Goal: Task Accomplishment & Management: Complete application form

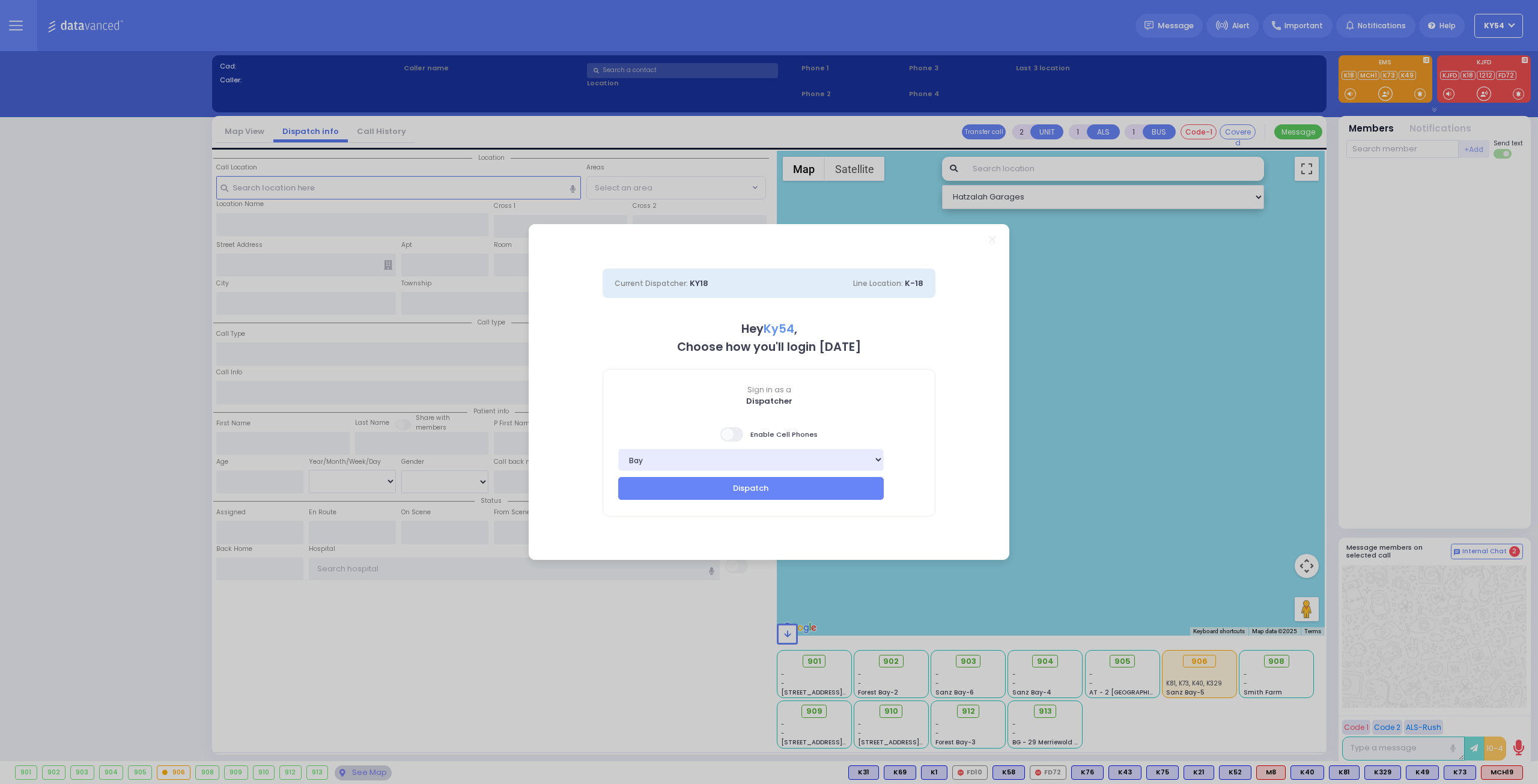
click at [726, 434] on span at bounding box center [732, 434] width 24 height 14
click at [120, 426] on input "checkbox" at bounding box center [120, 426] width 0 height 0
click at [740, 491] on button "Dispatch" at bounding box center [751, 489] width 266 height 23
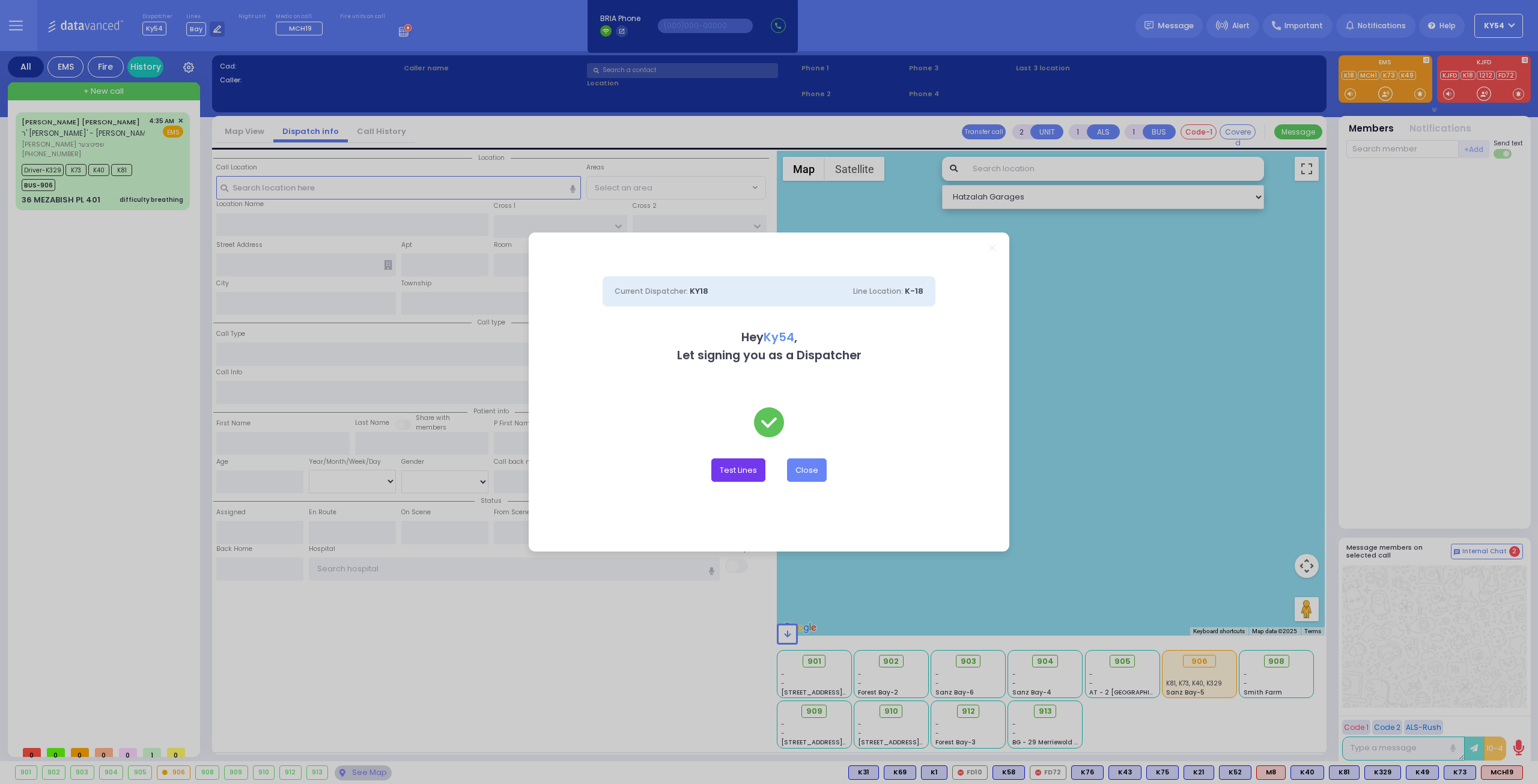
click at [739, 473] on button "Test Lines" at bounding box center [739, 470] width 54 height 23
type input "8457831212"
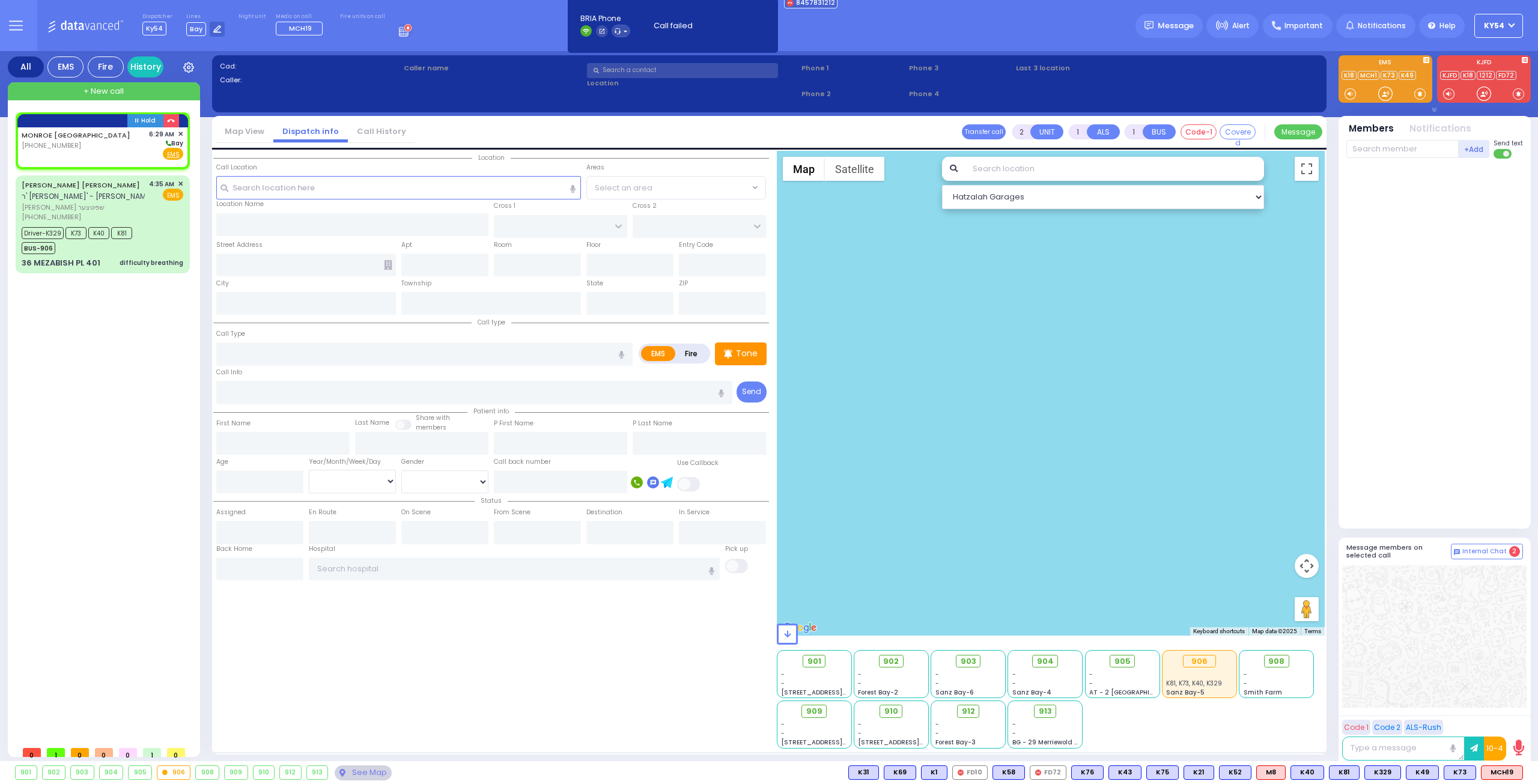
select select
radio input "true"
select select
type input "06:29"
select select "Hatzalah Garages"
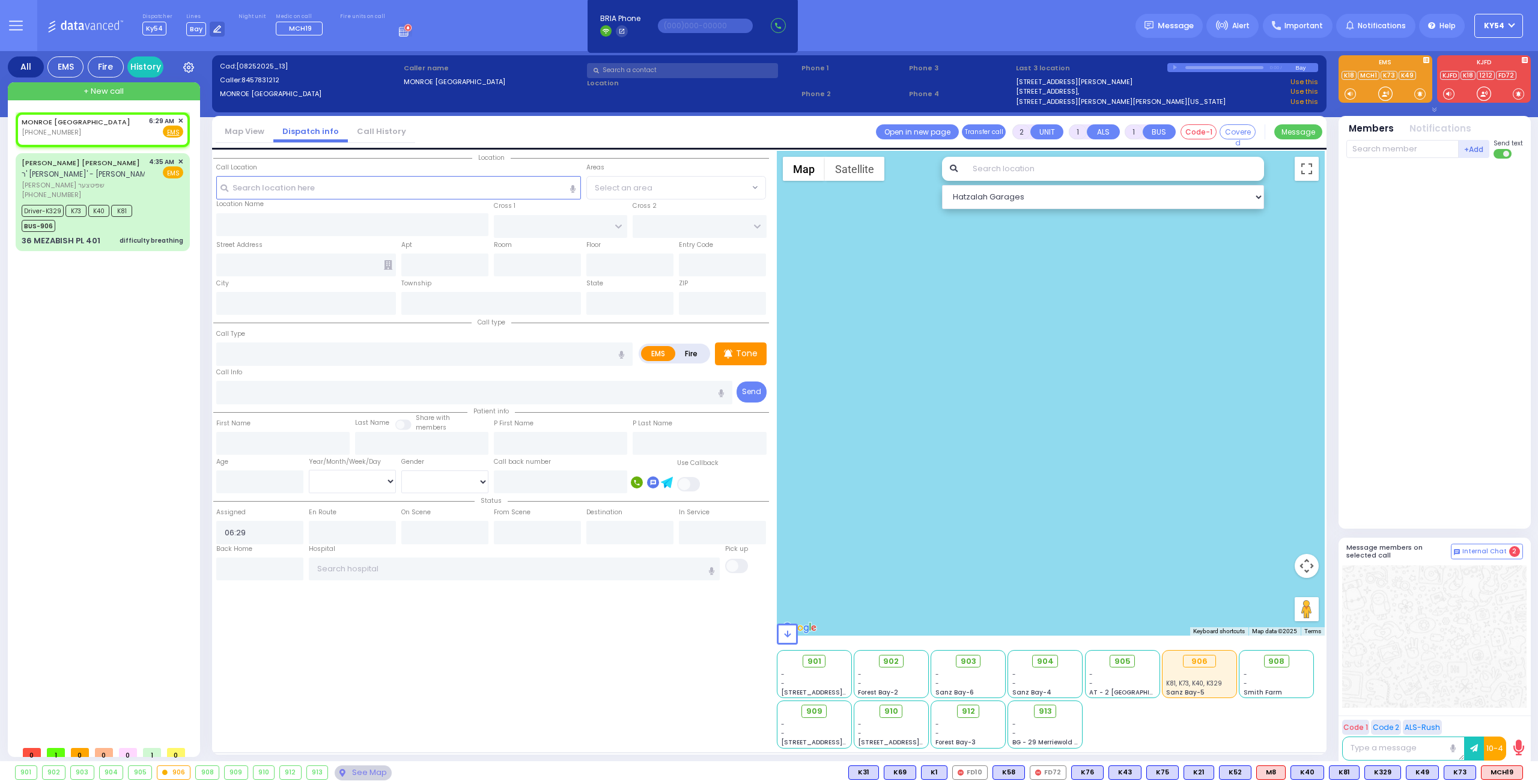
select select
radio input "true"
select select
select select "Hatzalah Garages"
click at [181, 119] on span "✕" at bounding box center [181, 121] width 6 height 11
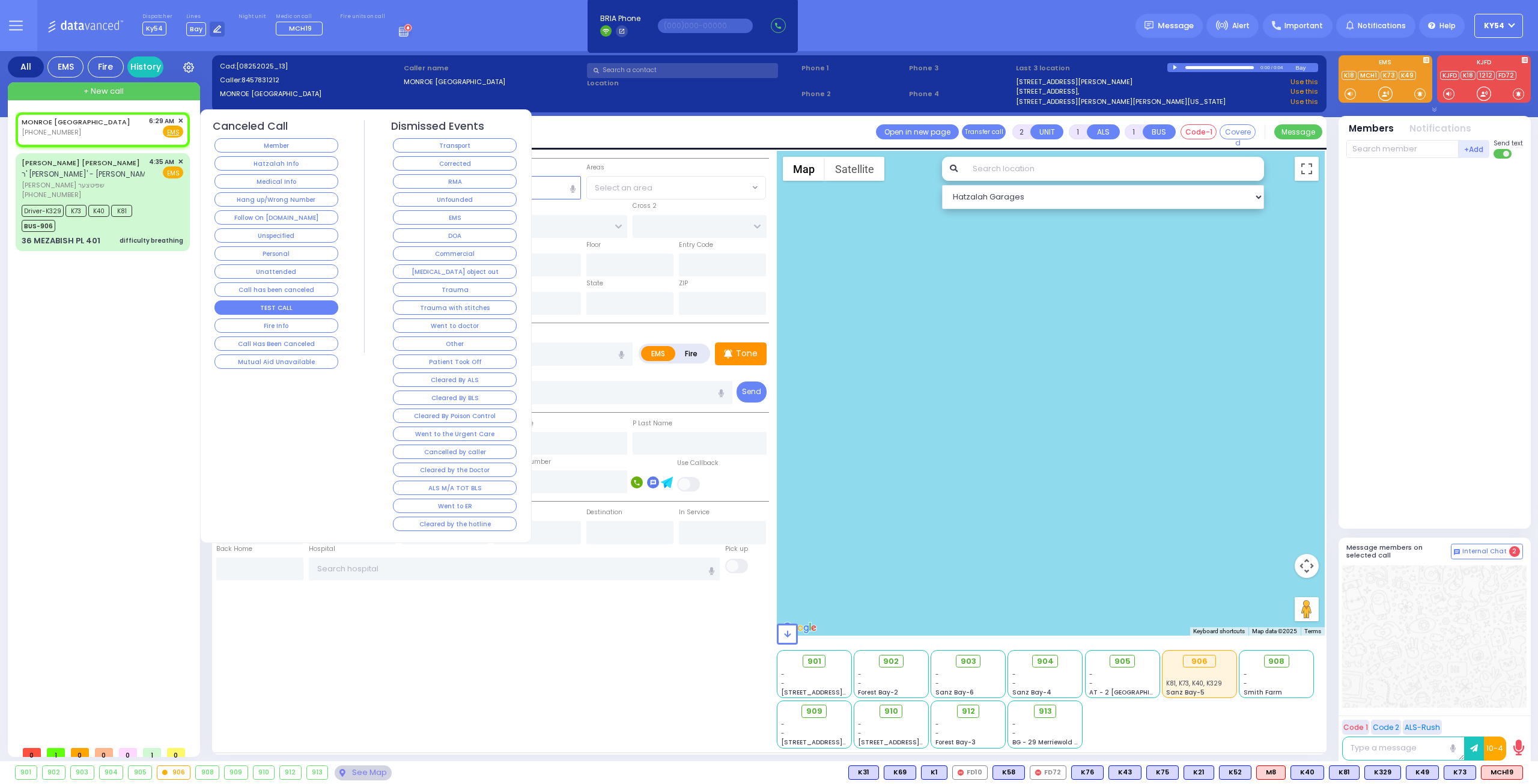
click at [253, 303] on button "TEST CALL" at bounding box center [276, 307] width 124 height 14
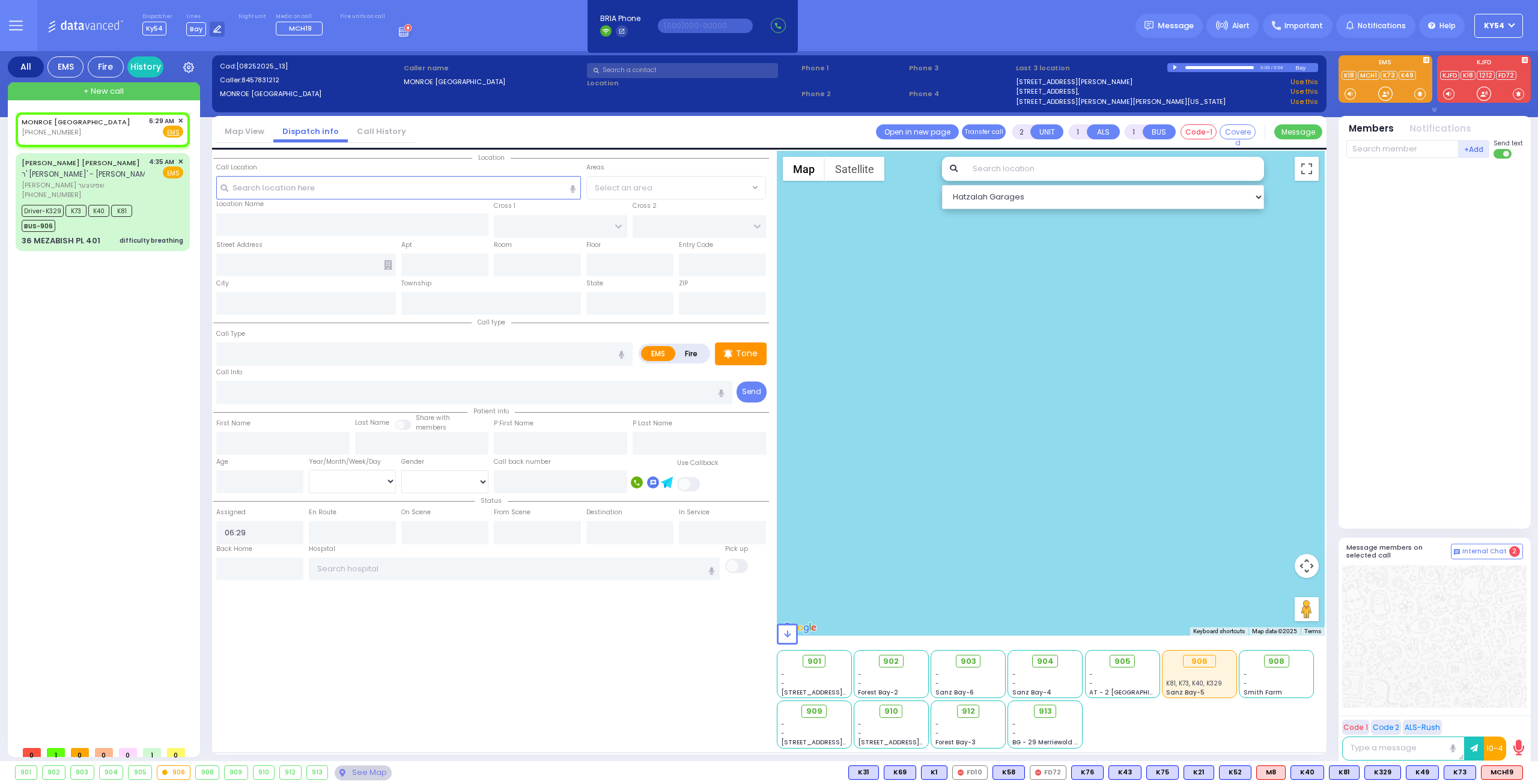
select select
radio input "true"
select select
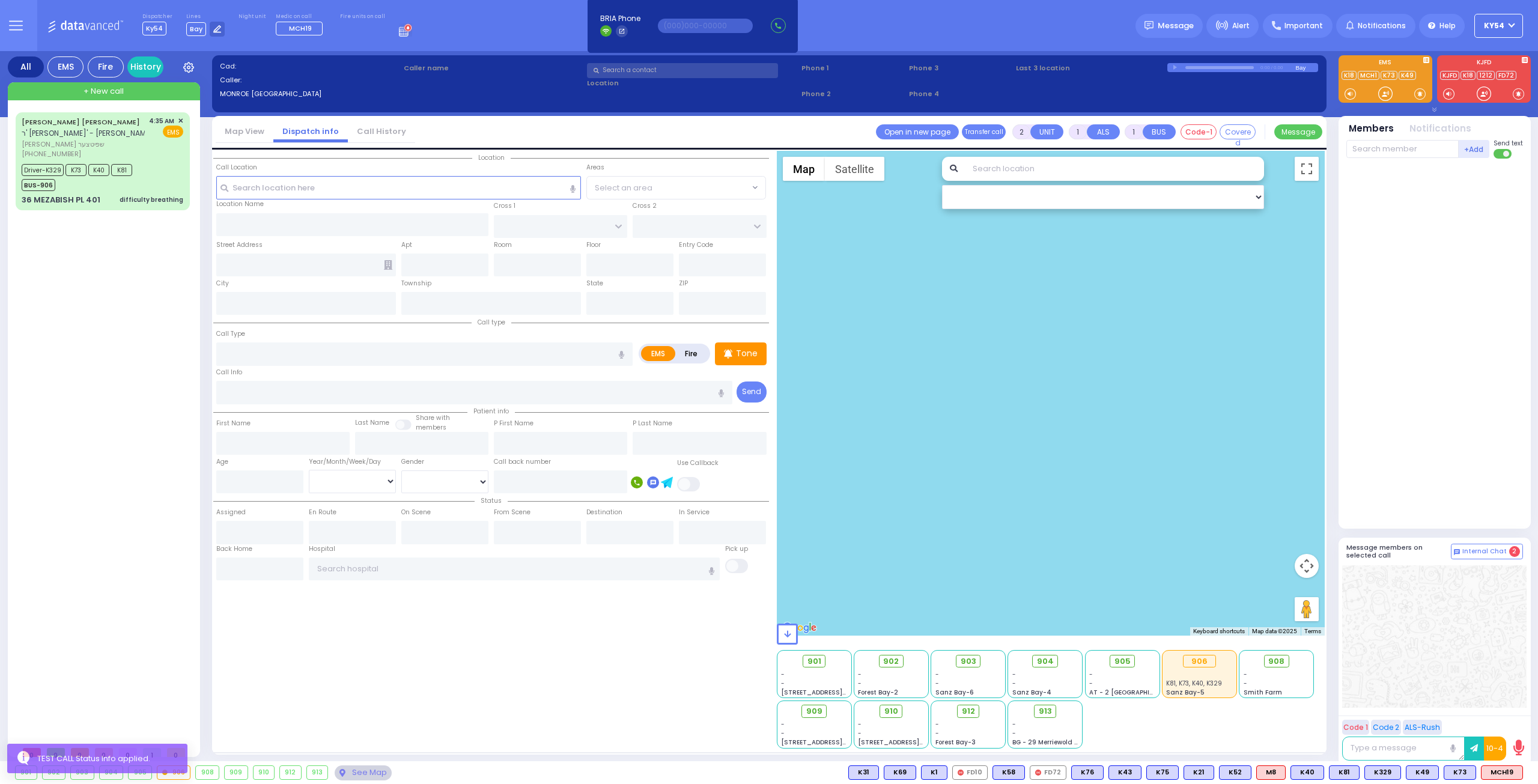
click at [153, 370] on div "HILLEL [PERSON_NAME] ר' [PERSON_NAME] [PERSON_NAME] שפיטצער [PHONE_NUMBER] 4:35…" at bounding box center [104, 426] width 179 height 628
click at [153, 160] on div "HILLEL [PERSON_NAME] ר' [PERSON_NAME] [PERSON_NAME] שפיטצער [PHONE_NUMBER] 4:35…" at bounding box center [102, 160] width 169 height 94
type input "6"
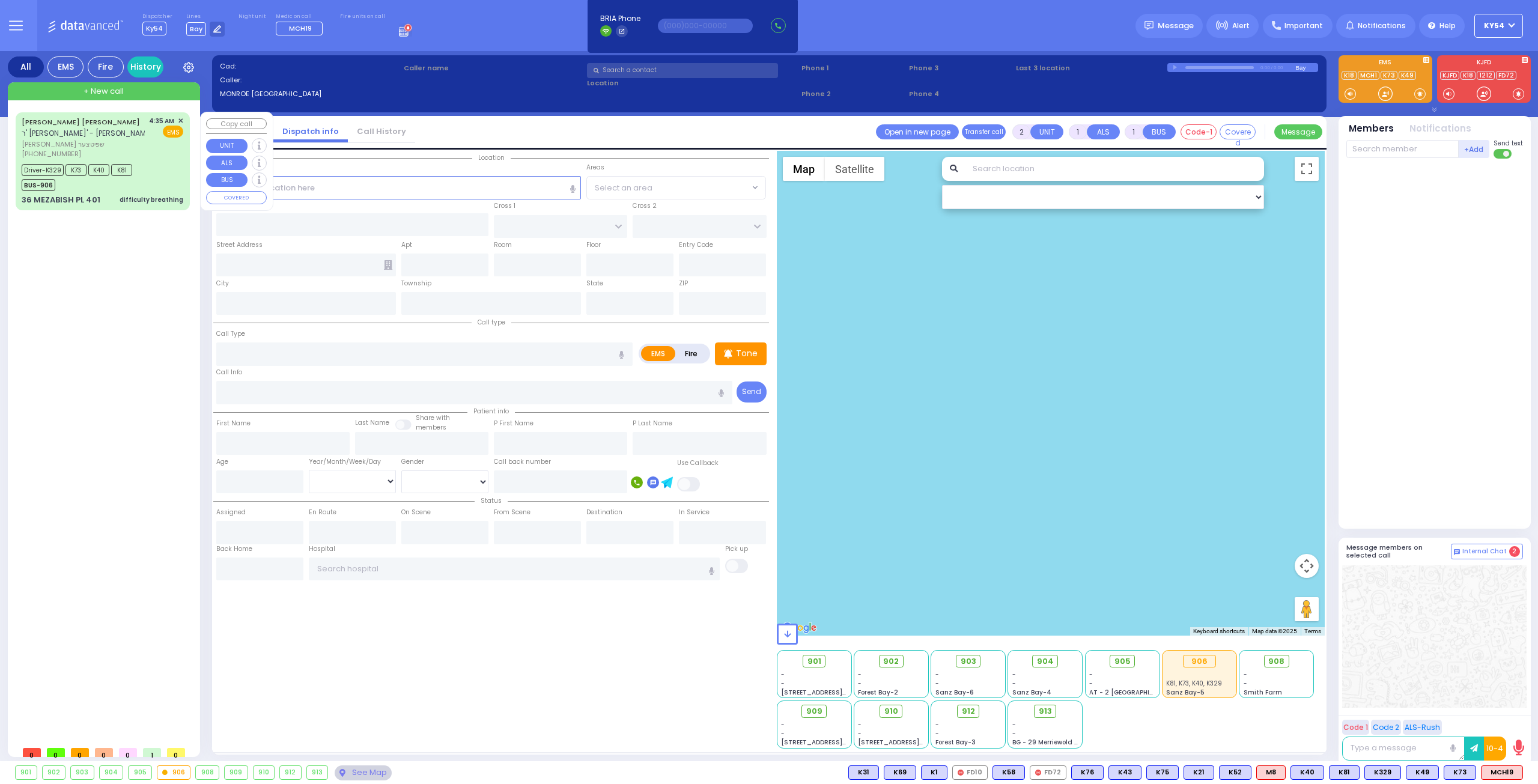
select select
type input "difficulty breathing"
radio input "true"
type input "HILLEL DOV"
type input "[PERSON_NAME]"
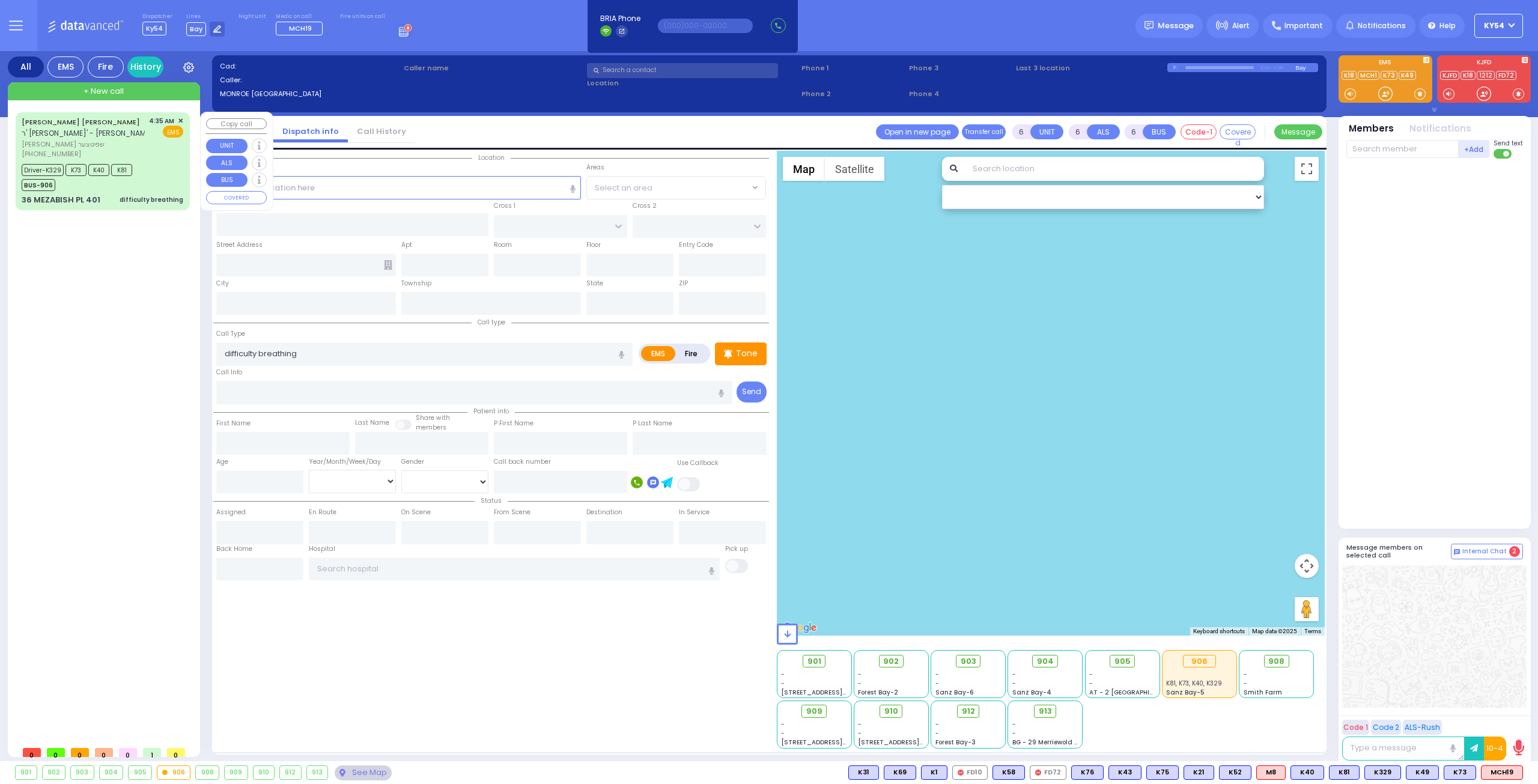
type input "[PERSON_NAME]"
type input "Sp"
type input "4"
select select "Month"
select select "[DEMOGRAPHIC_DATA]"
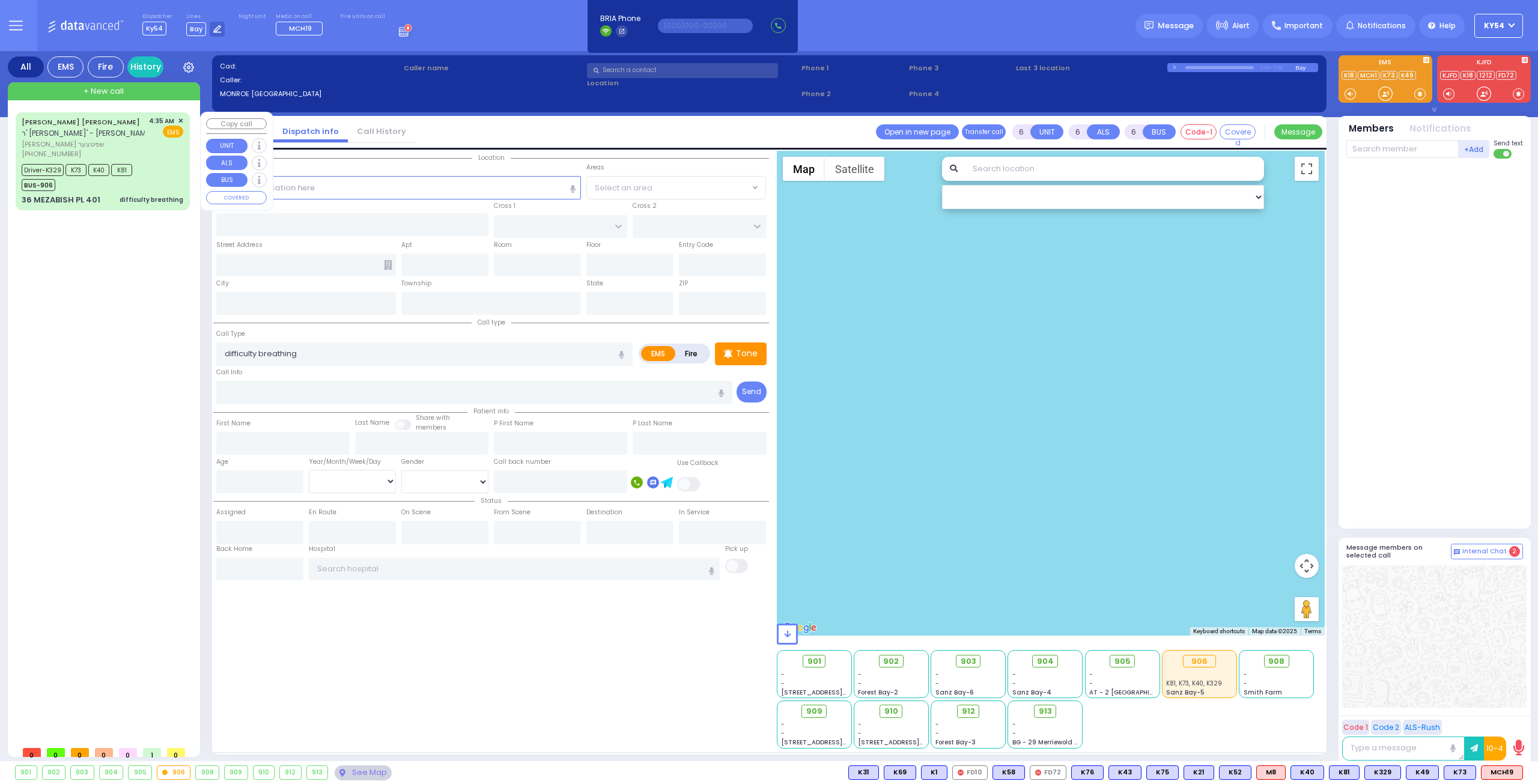
type input "04:35"
type input "04:36"
type input "04:38"
type input "05:05"
type input "05:40"
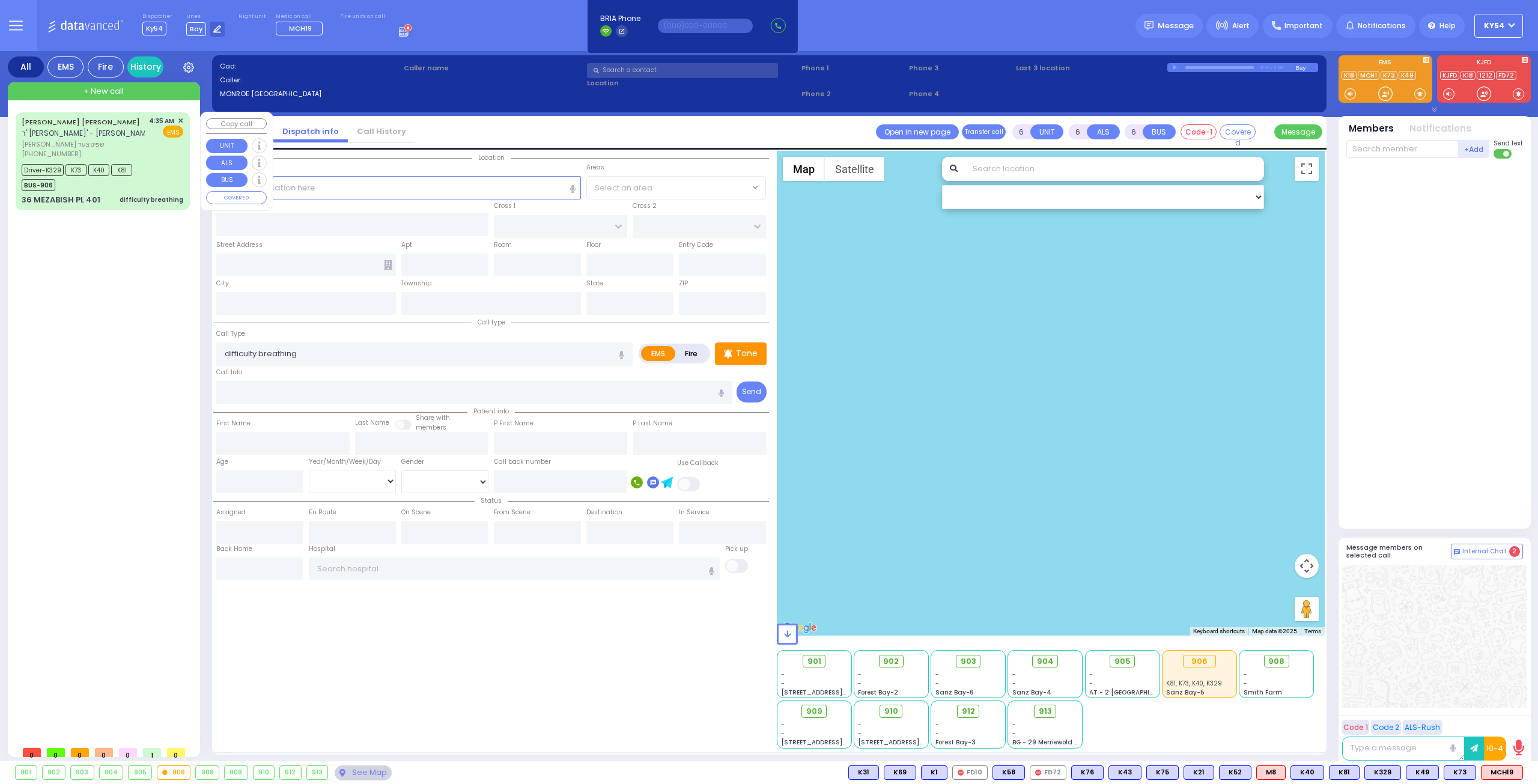
type input "05:50"
type input "[GEOGRAPHIC_DATA] [STREET_ADDRESS]"
select select "Hatzalah Garages"
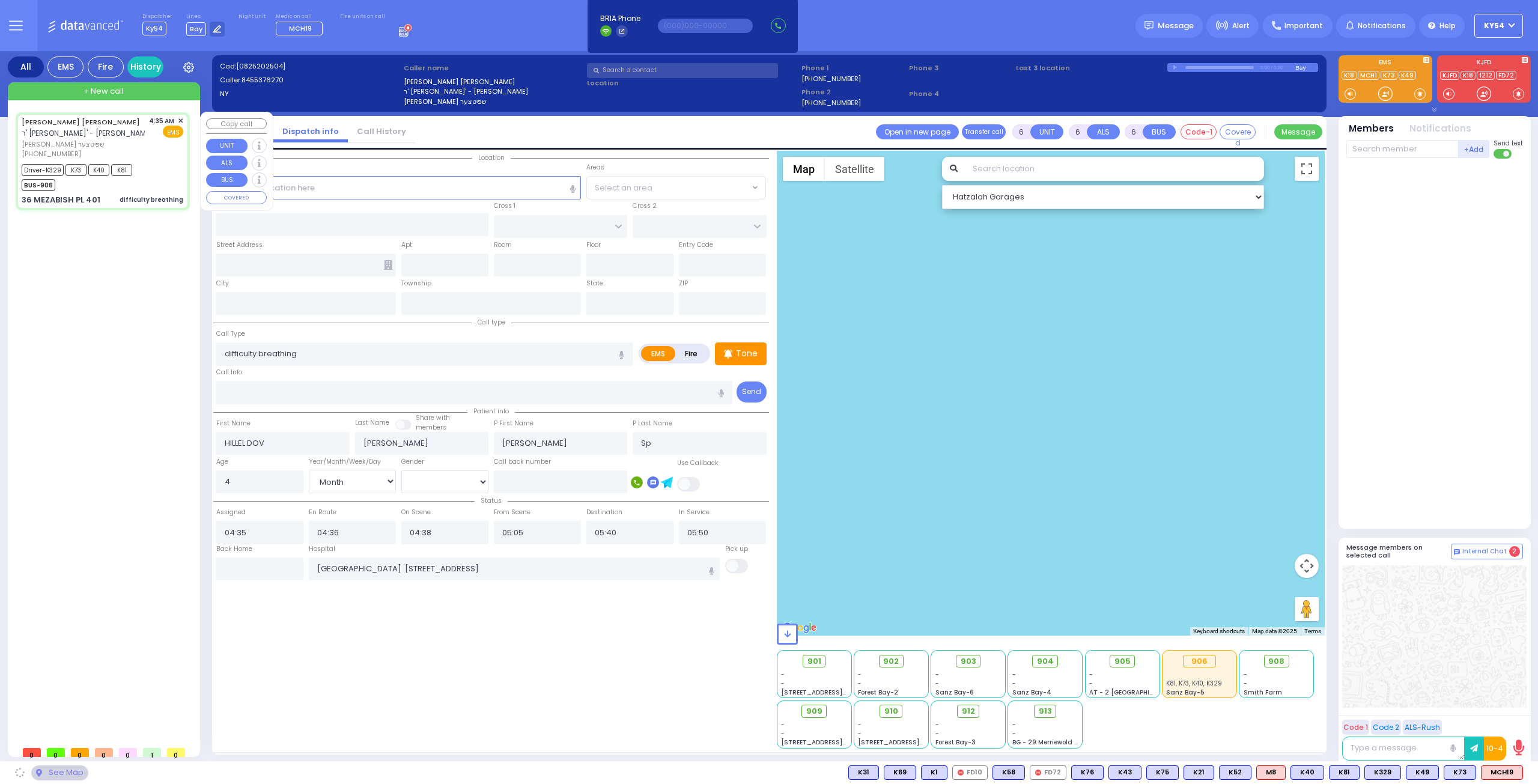
type input "FOREST RD"
type input "NICKLESBURG RD"
type input "36 MEZABISH PL"
type input "401"
type input "Monroe"
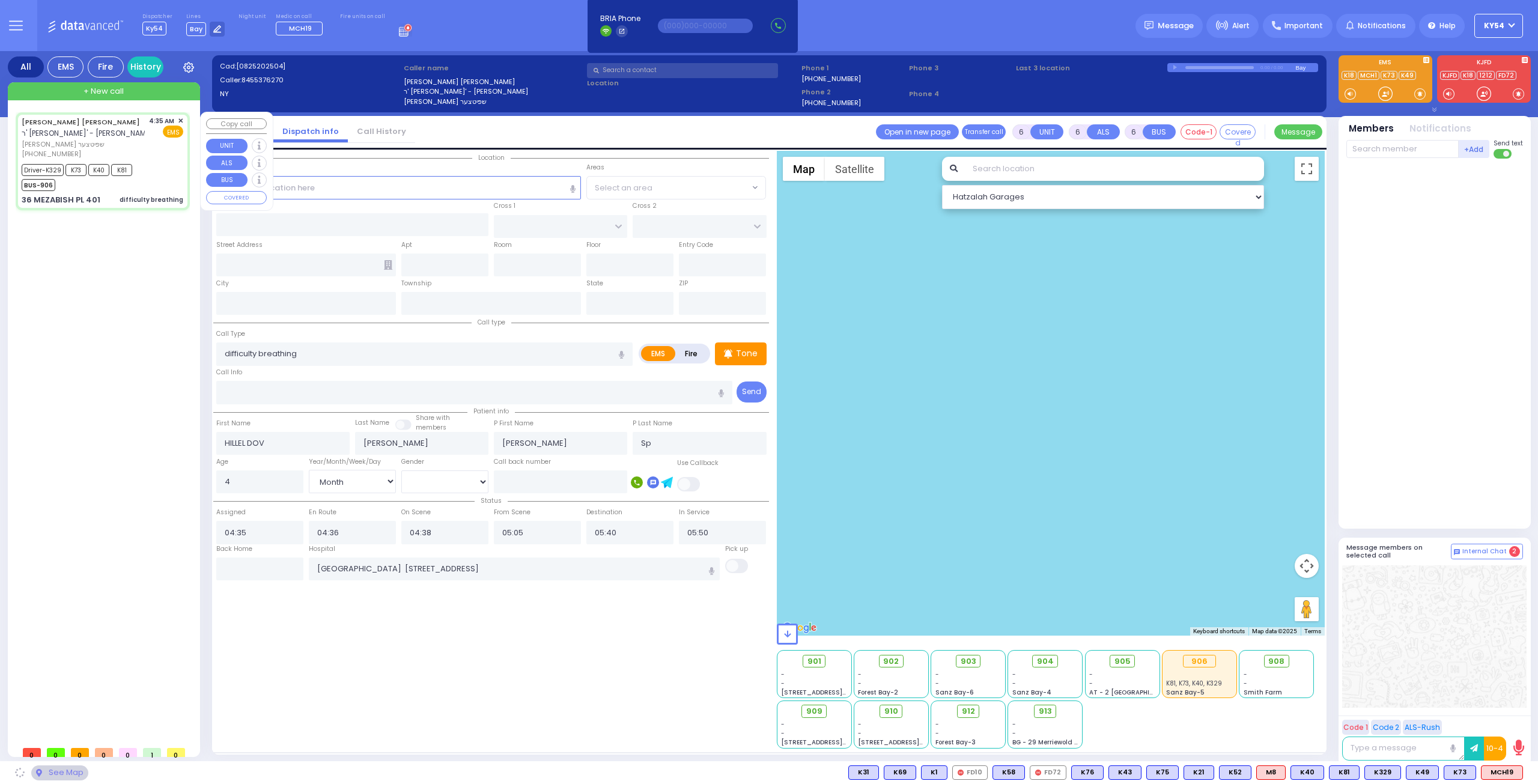
type input "[US_STATE]"
type input "10950"
select select "MONROE"
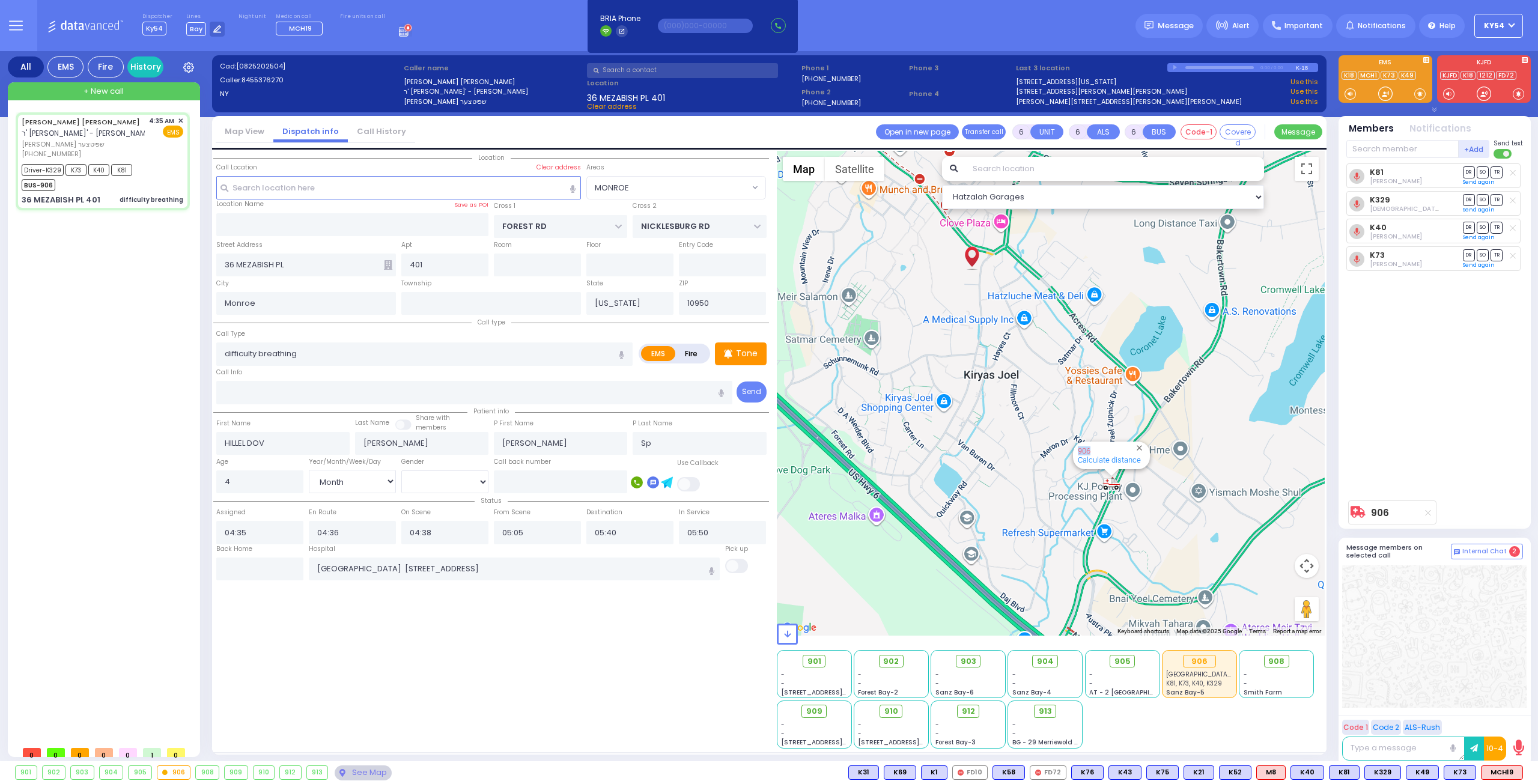
drag, startPoint x: 1125, startPoint y: 478, endPoint x: 1158, endPoint y: 337, distance: 144.8
click at [1158, 336] on div "906 Calculate distance" at bounding box center [1051, 393] width 549 height 485
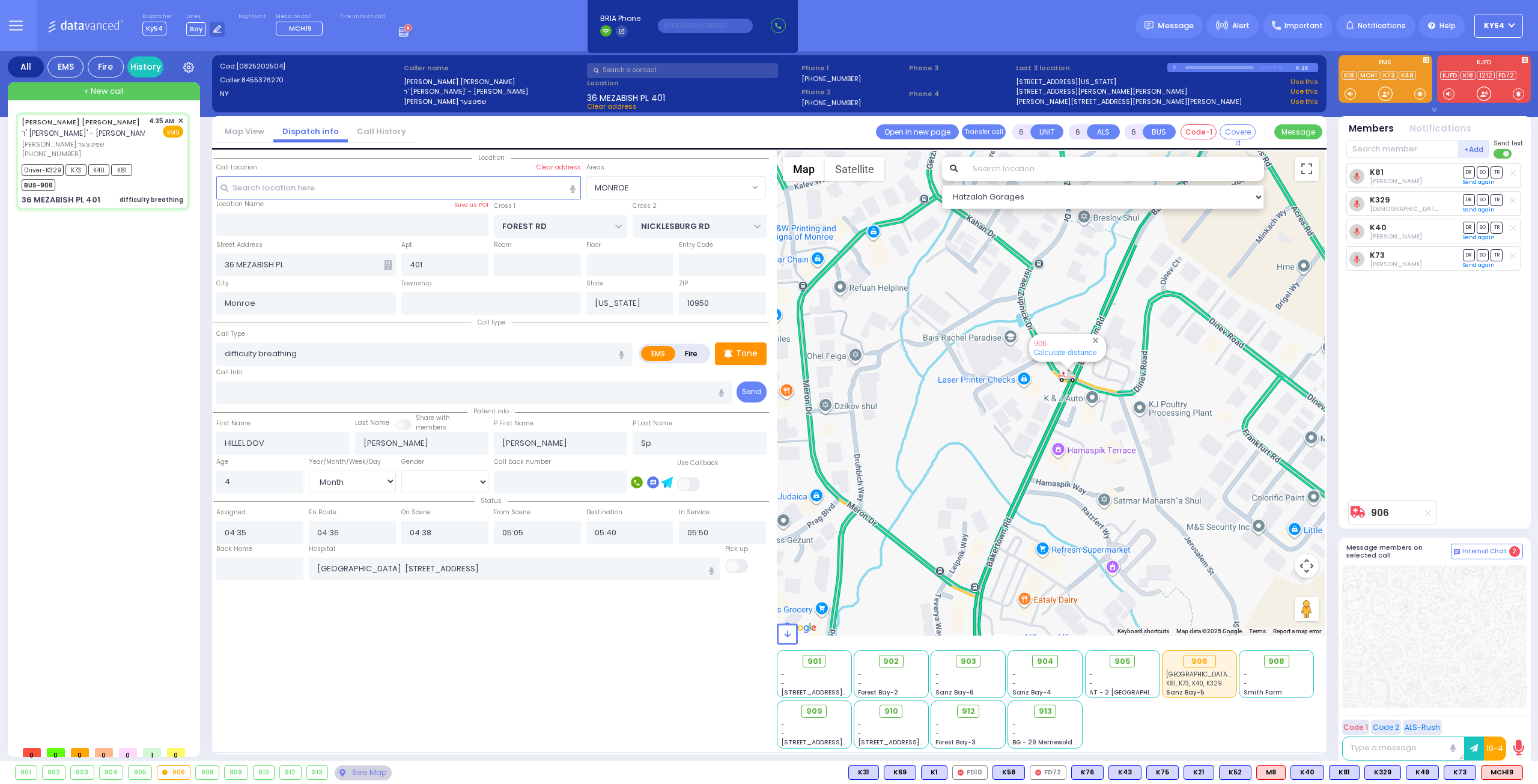
click at [399, 29] on icon at bounding box center [406, 30] width 14 height 14
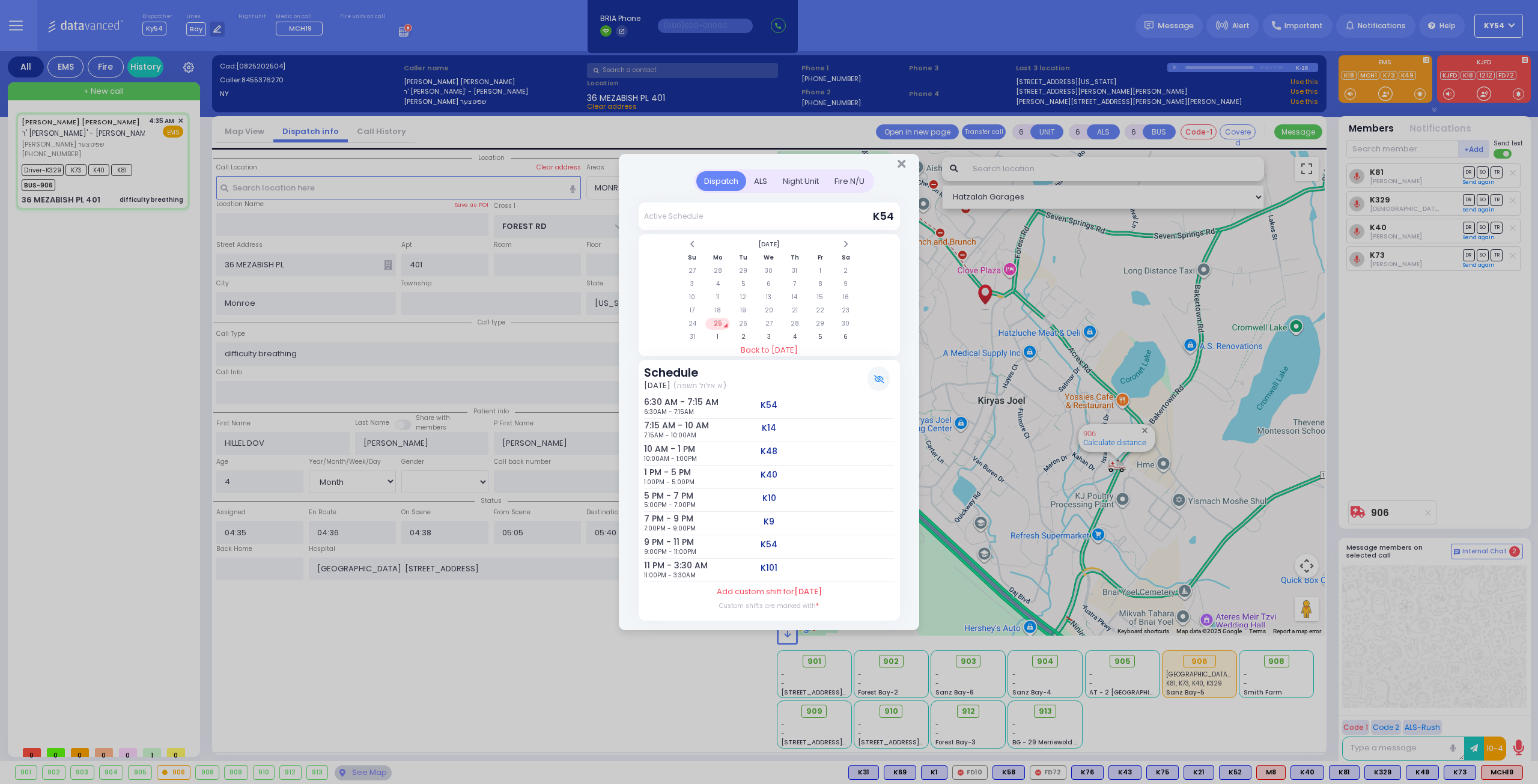
click at [792, 181] on div "Night Unit" at bounding box center [800, 181] width 51 height 20
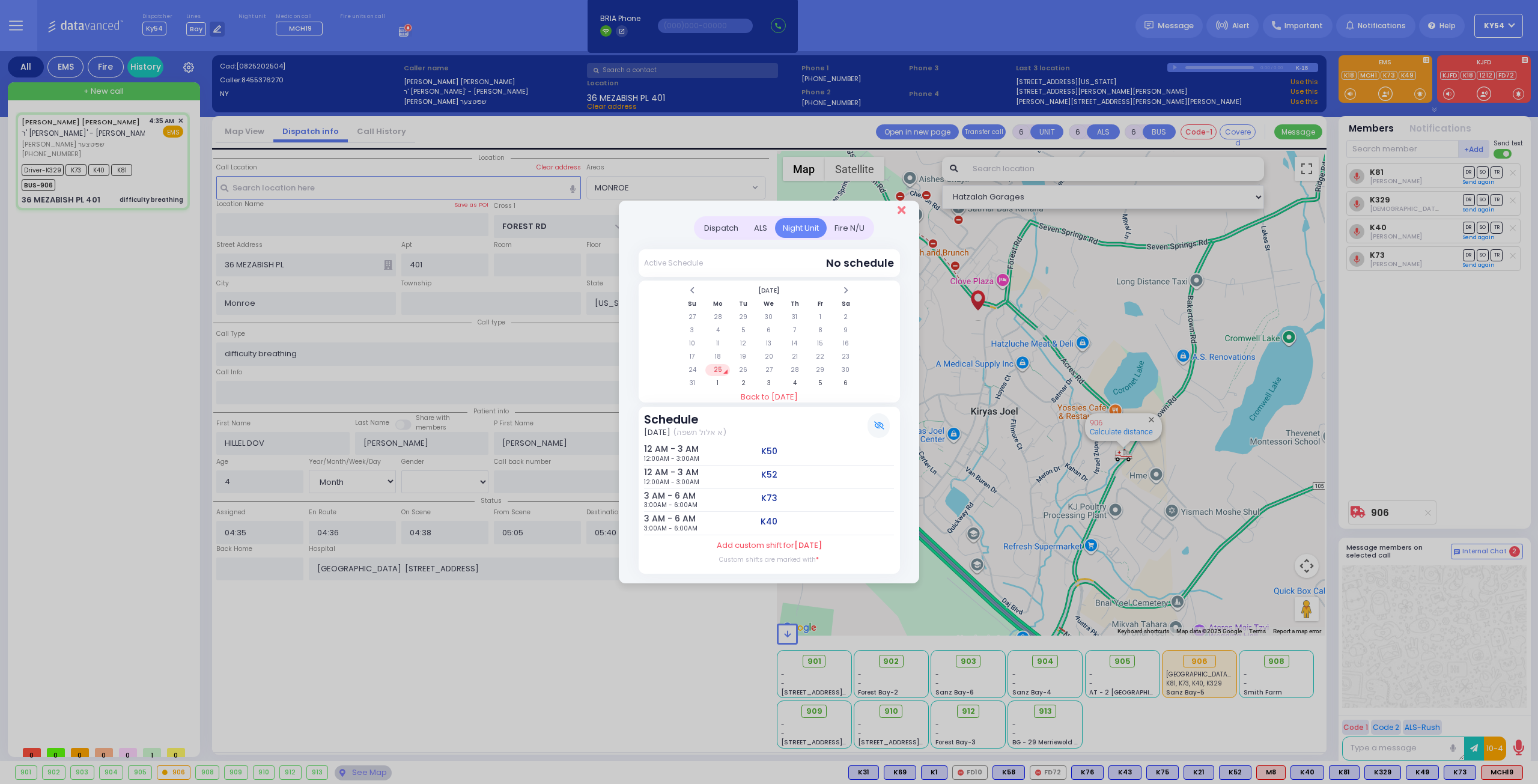
click at [902, 212] on icon "Close" at bounding box center [901, 210] width 8 height 12
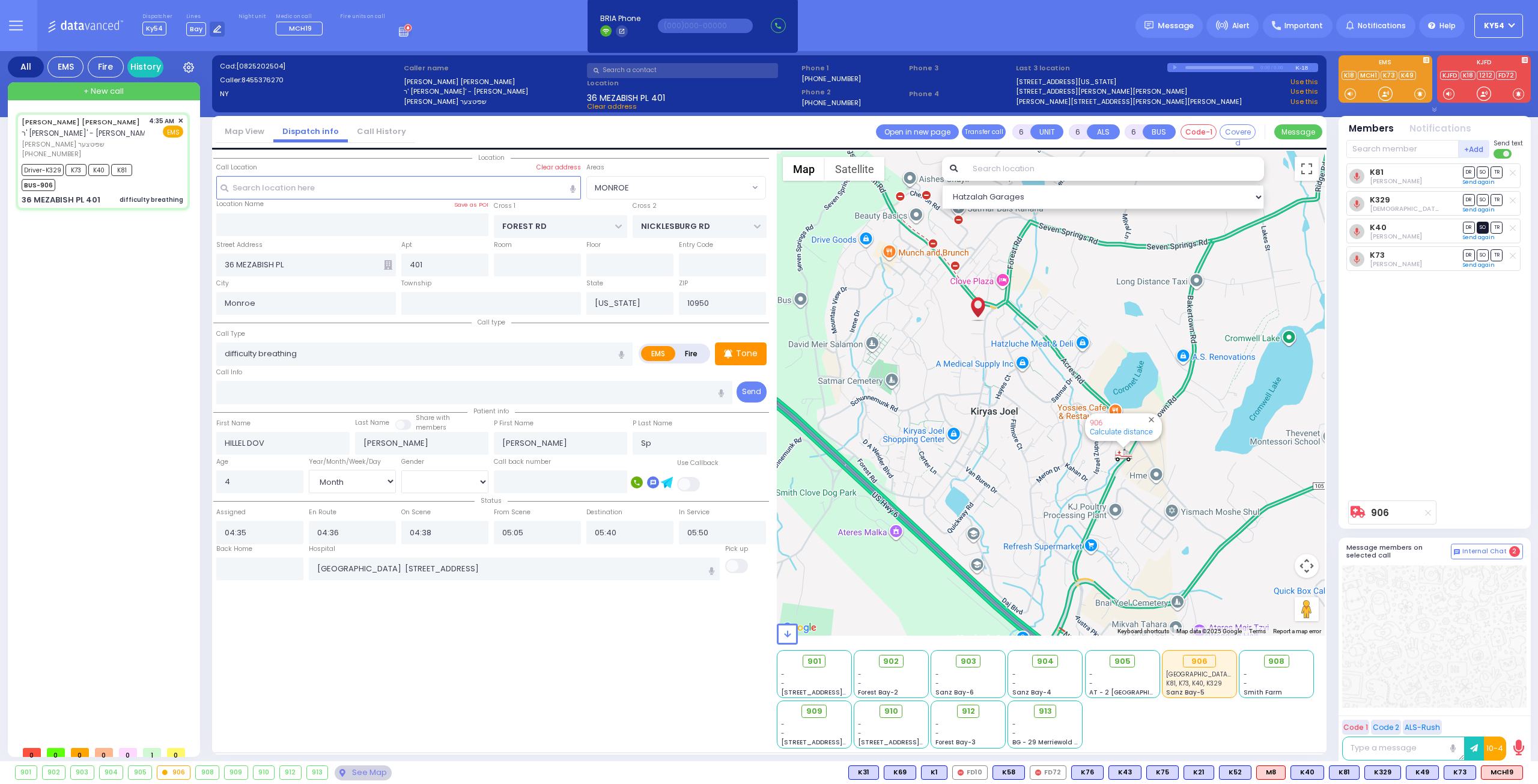
click at [1483, 228] on span "SO" at bounding box center [1483, 228] width 12 height 12
click at [1484, 254] on span "SO" at bounding box center [1483, 255] width 12 height 12
select select
radio input "true"
select select "Month"
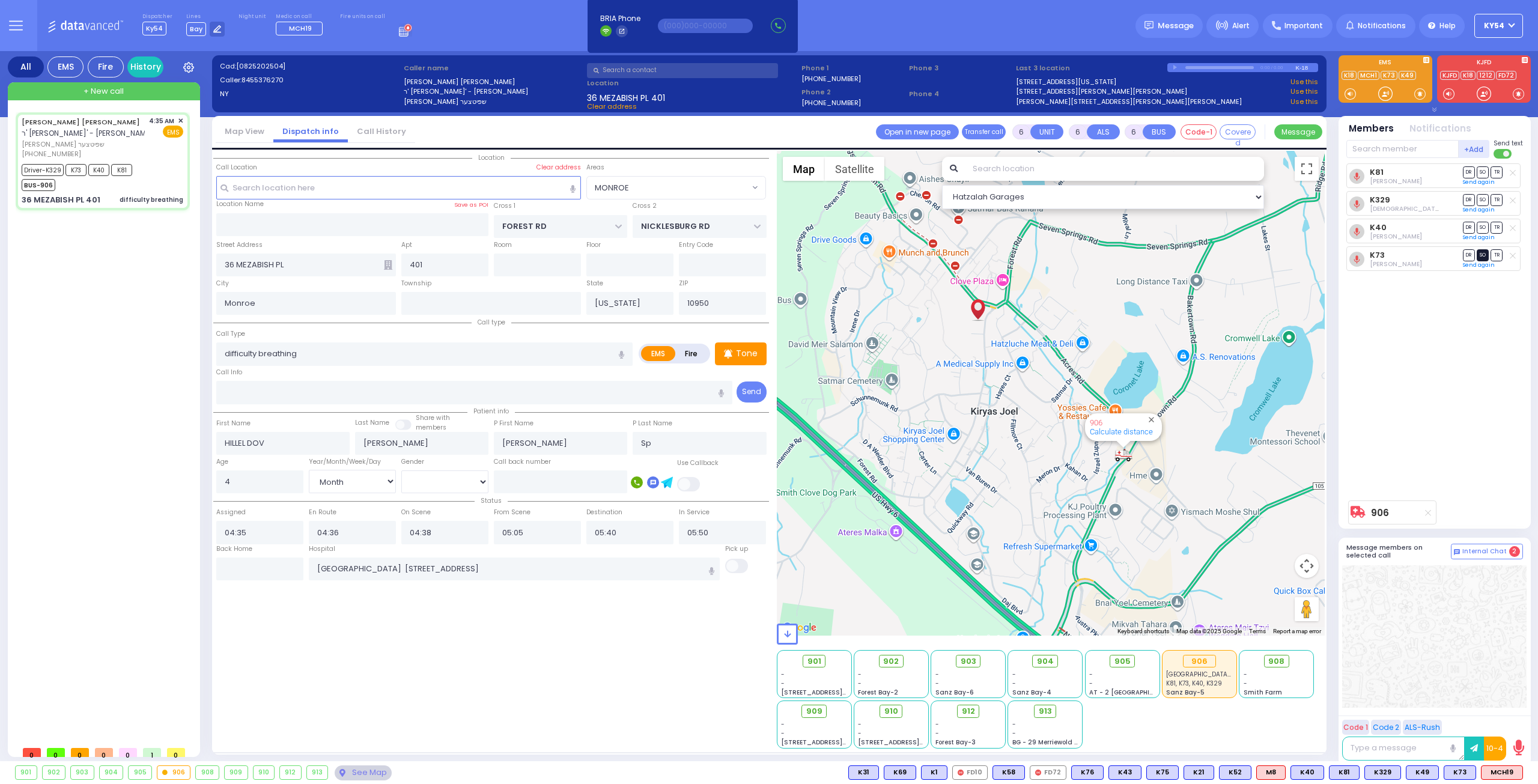
select select "[DEMOGRAPHIC_DATA]"
select select "Hatzalah Garages"
select select
radio input "true"
select select "Month"
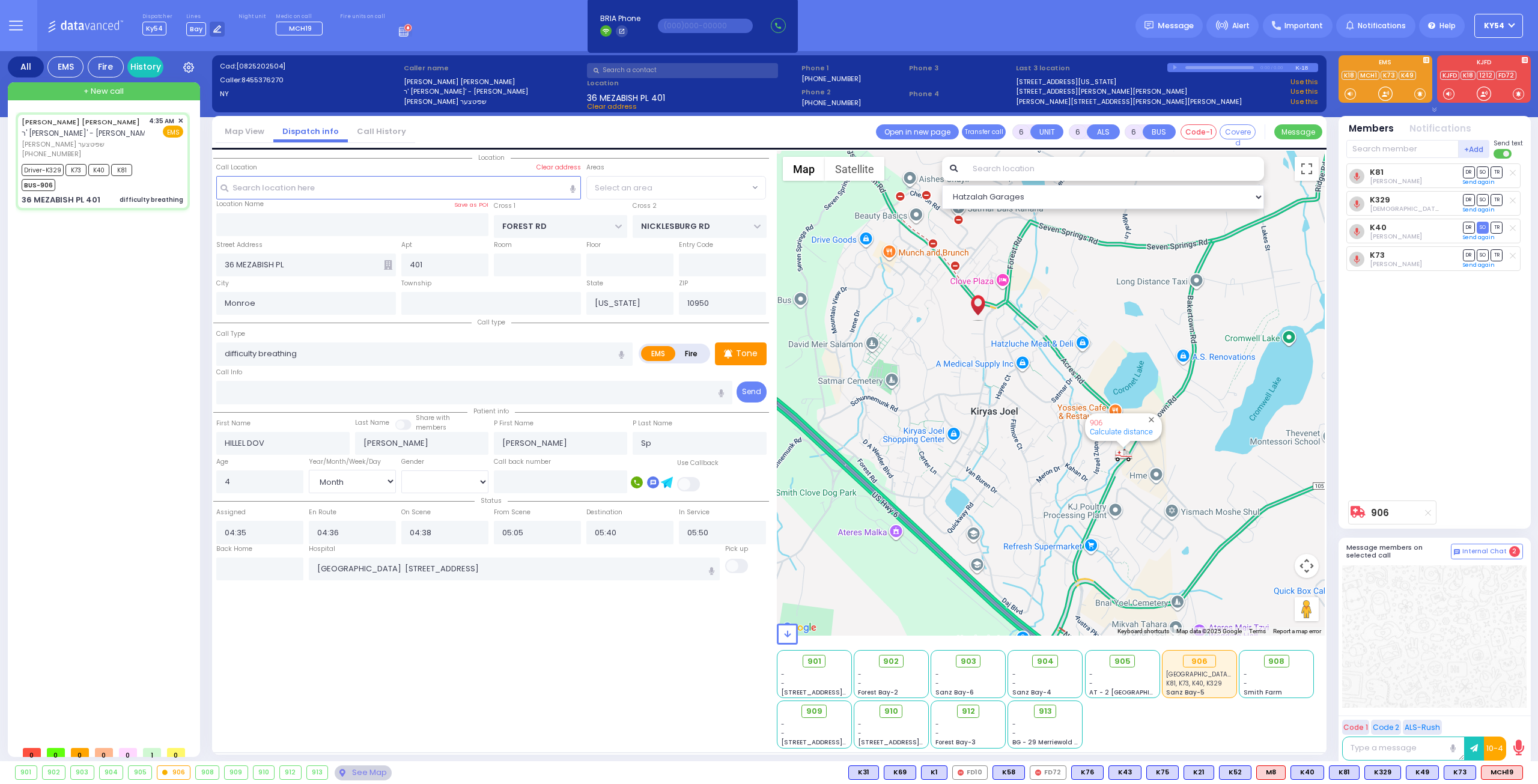
select select "[DEMOGRAPHIC_DATA]"
select select "MONROE"
select select "Hatzalah Garages"
select select "MONROE"
click at [1358, 174] on icon at bounding box center [1357, 177] width 15 height 15
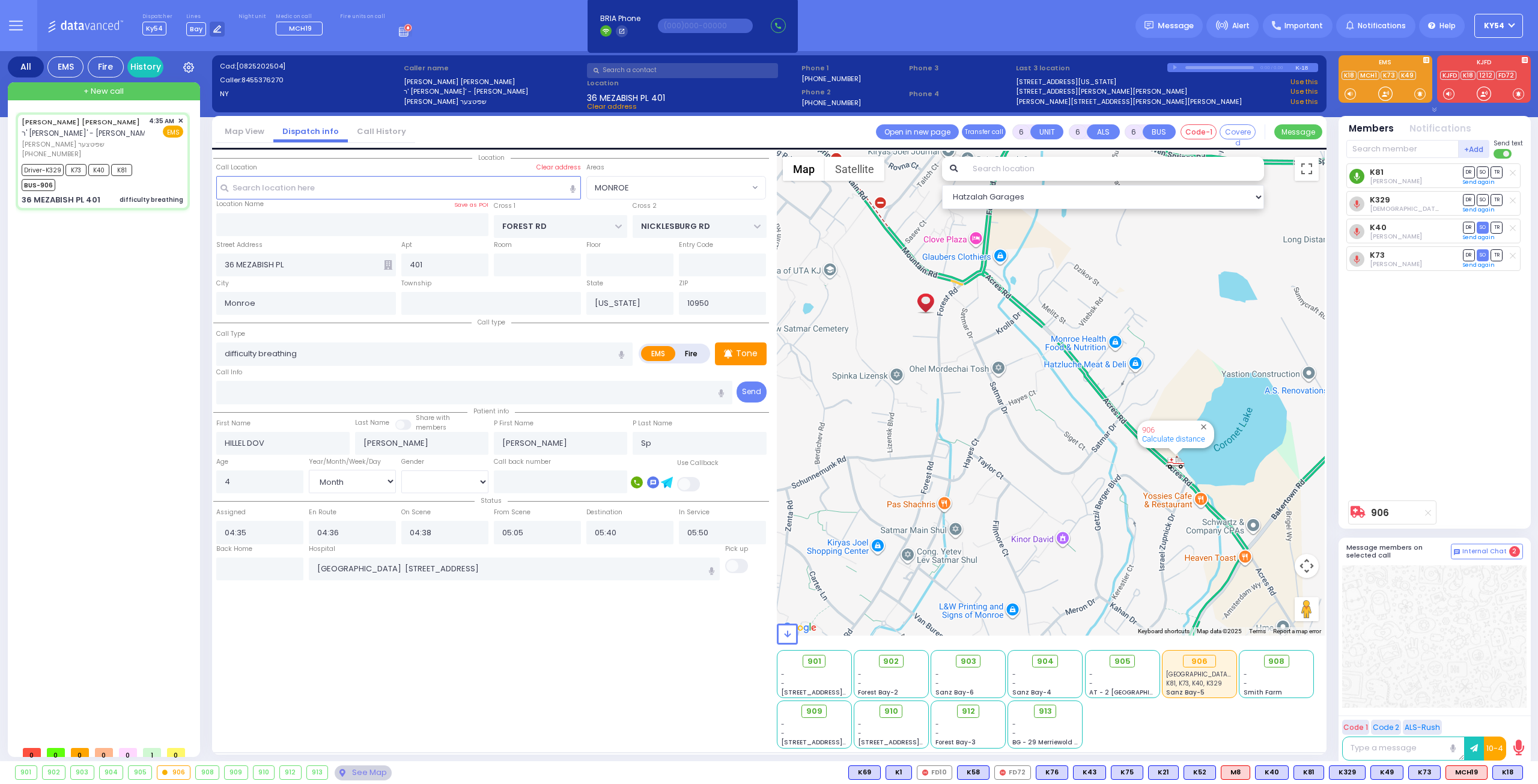
click at [1357, 176] on icon at bounding box center [1356, 177] width 6 height 8
click at [1521, 774] on button at bounding box center [1520, 772] width 6 height 14
click at [1355, 175] on circle at bounding box center [1357, 177] width 15 height 15
drag, startPoint x: 1355, startPoint y: 178, endPoint x: 1354, endPoint y: 171, distance: 7.1
click at [1354, 171] on icon at bounding box center [1357, 177] width 15 height 15
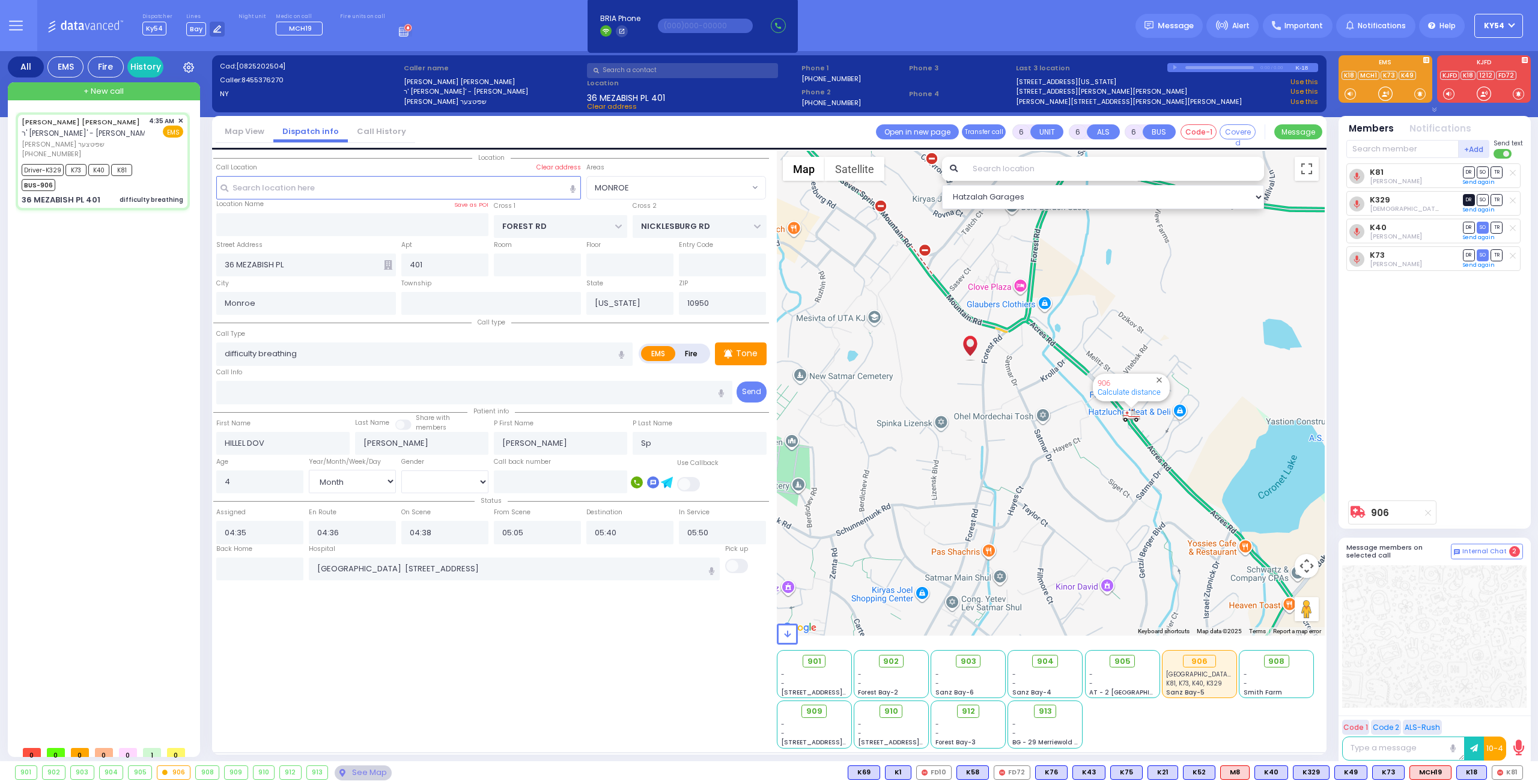
click at [1467, 198] on span "DR" at bounding box center [1469, 200] width 12 height 12
select select
radio input "true"
select select "Month"
select select "[DEMOGRAPHIC_DATA]"
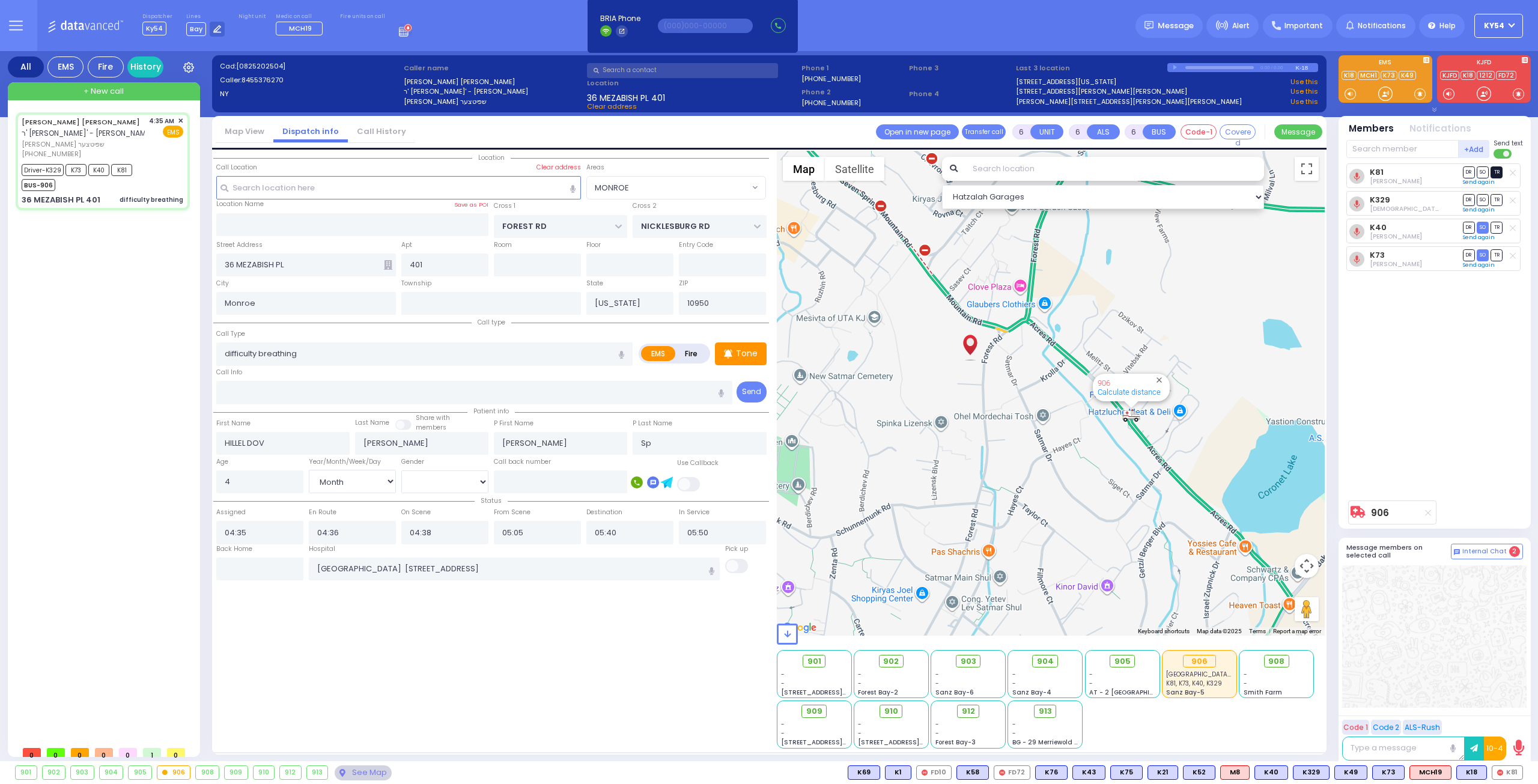
select select "Hatzalah Garages"
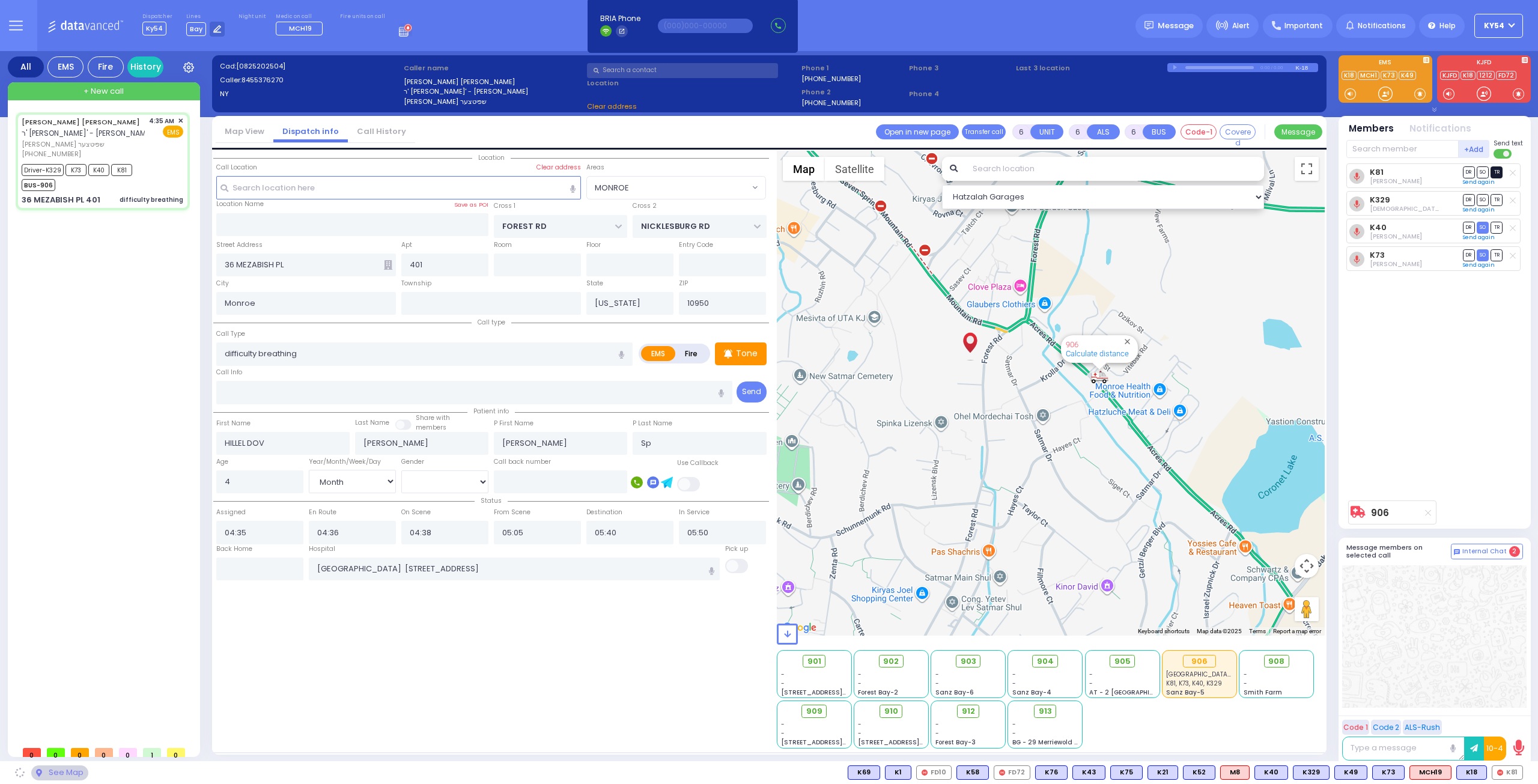
select select "MONROE"
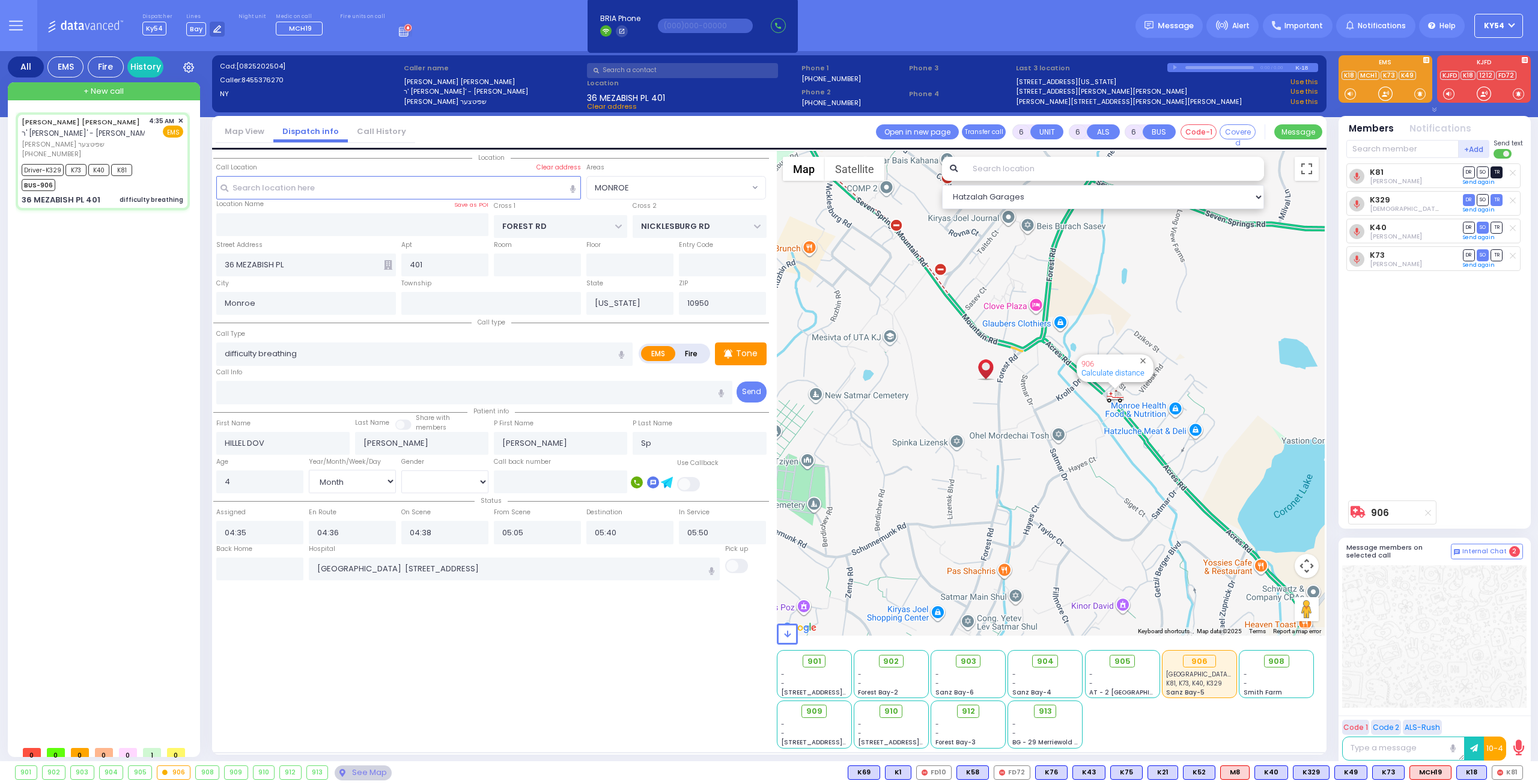
click at [1500, 172] on span "TR" at bounding box center [1496, 172] width 12 height 12
select select
radio input "true"
select select "Month"
select select "[DEMOGRAPHIC_DATA]"
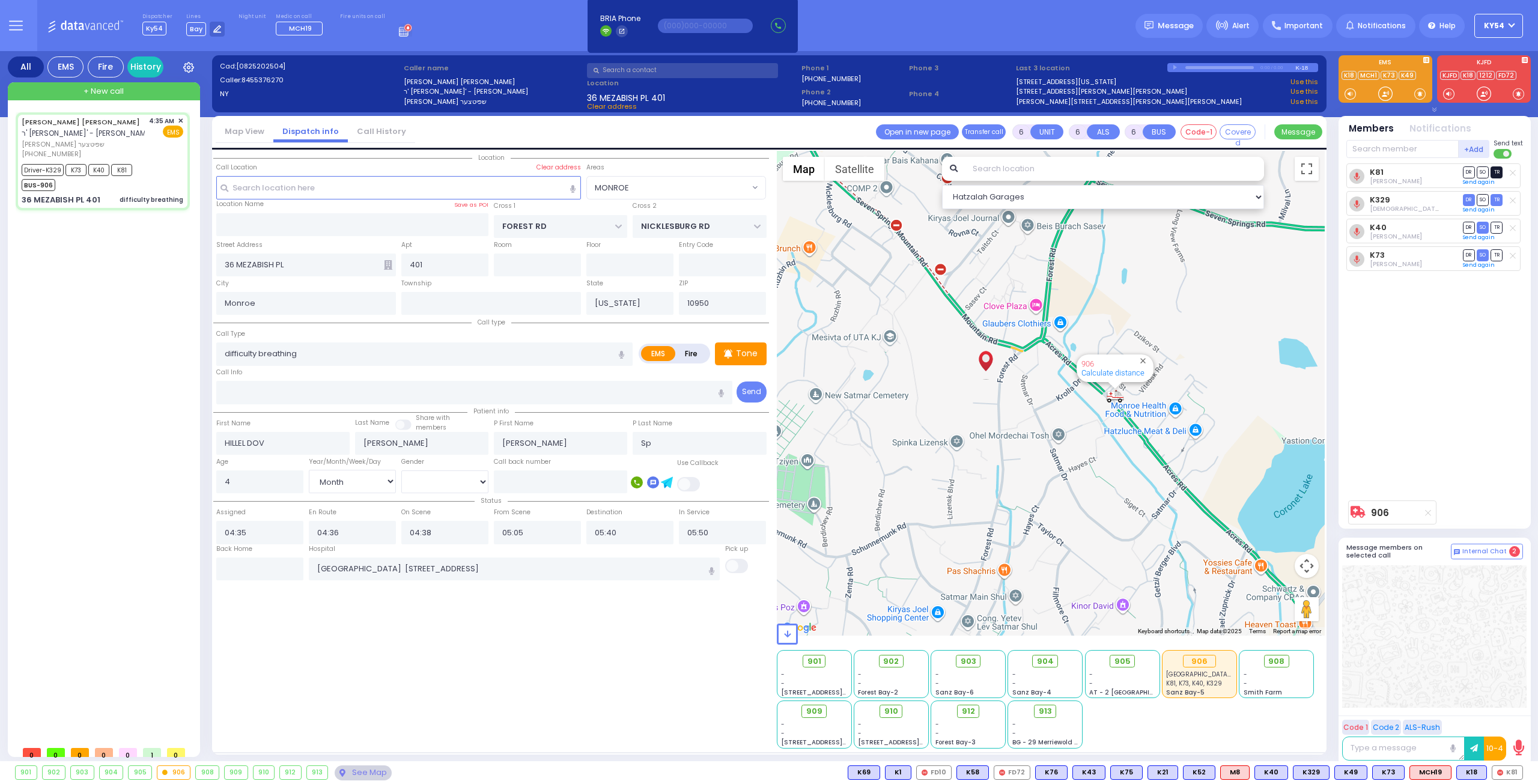
select select "Hatzalah Garages"
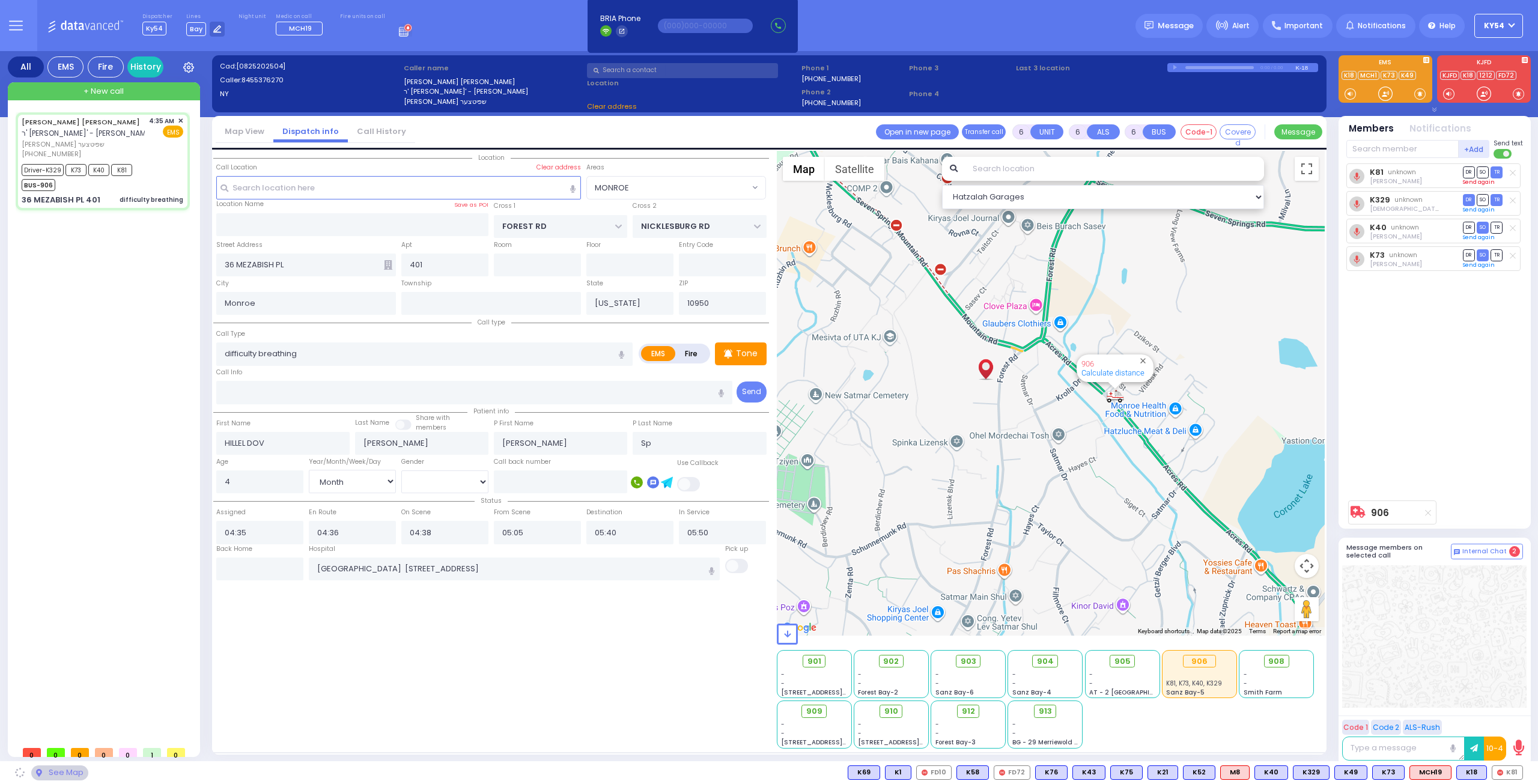
select select "MONROE"
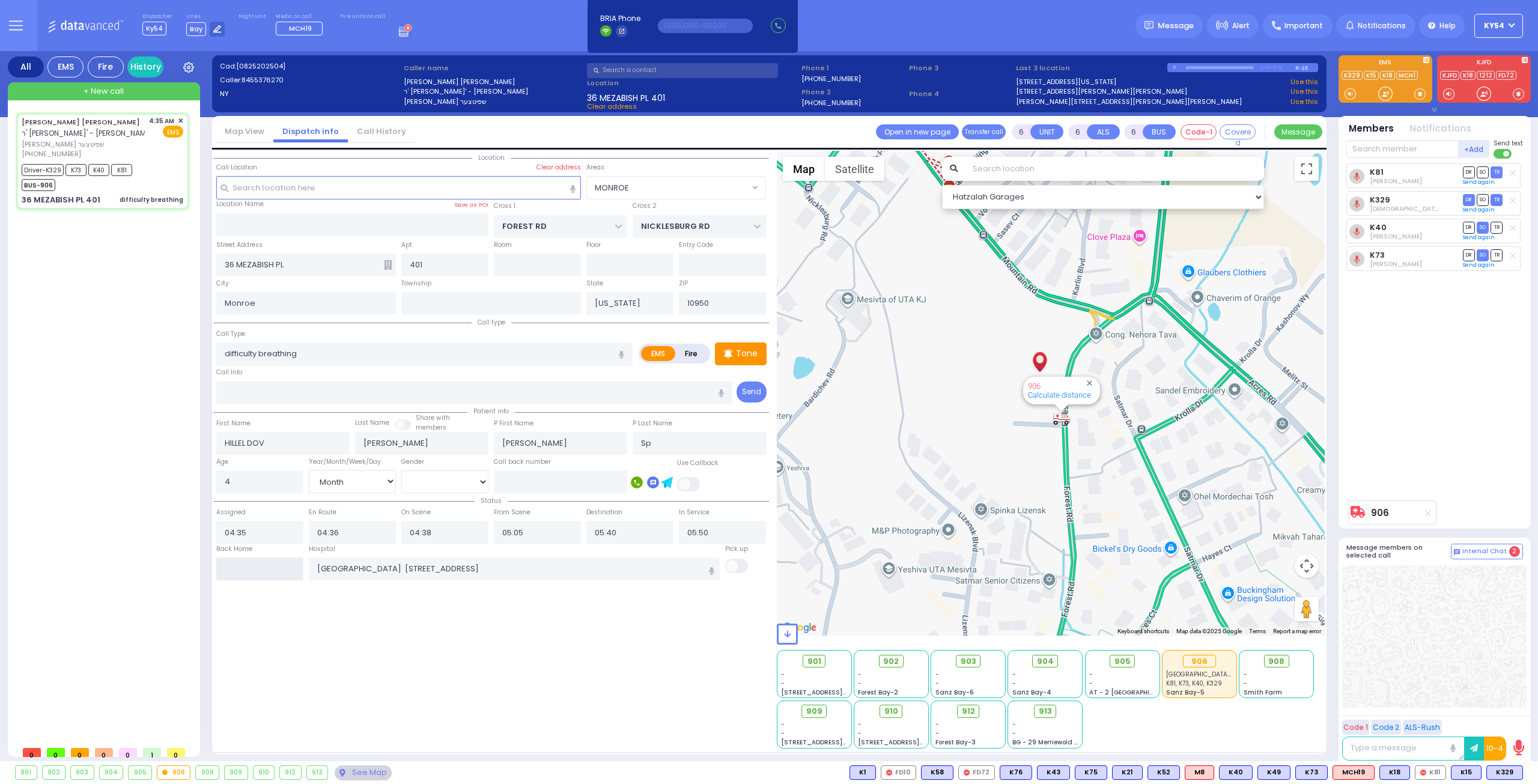
click at [277, 567] on input "text" at bounding box center [260, 569] width 87 height 23
type input "06:33"
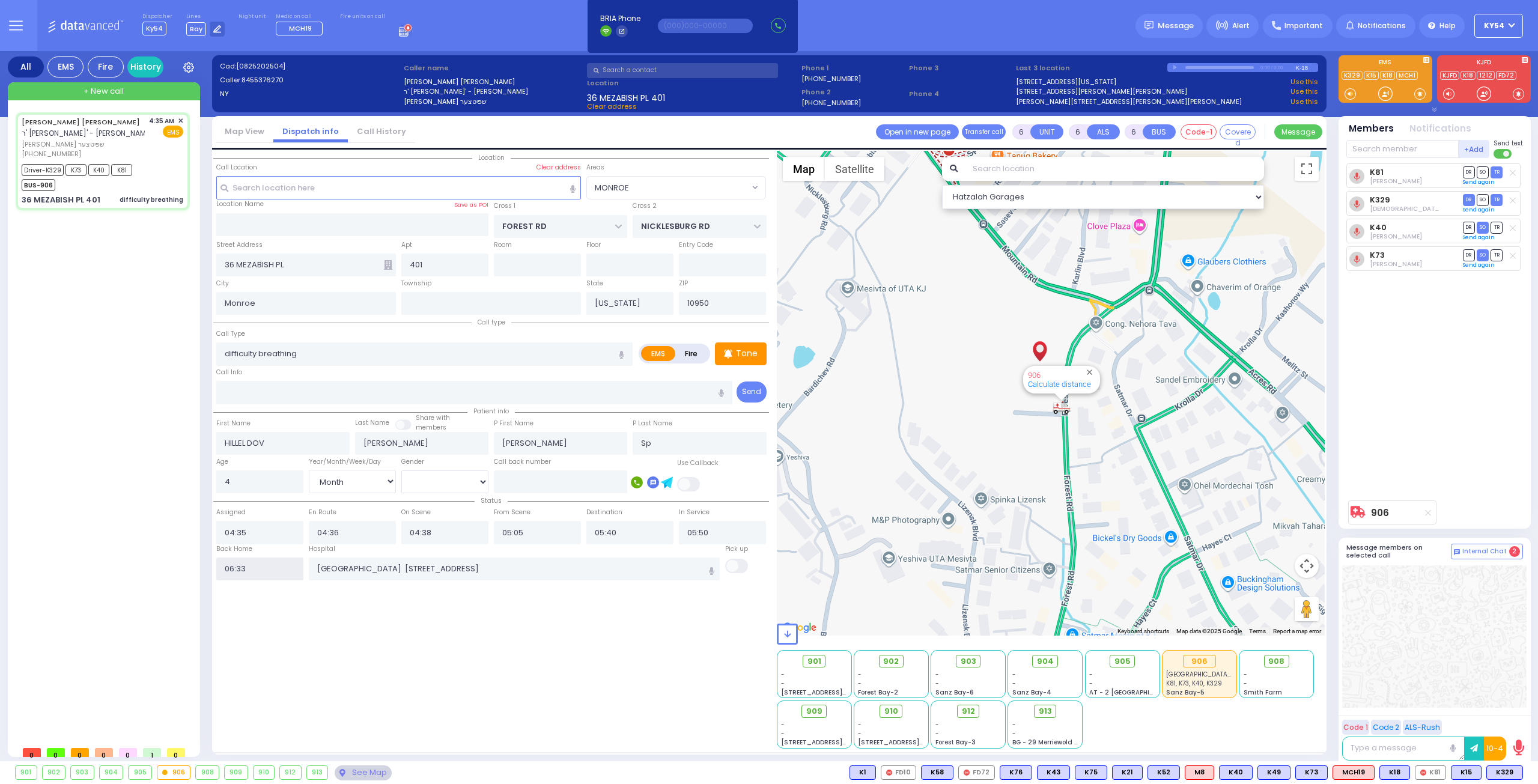
click at [277, 567] on input "06:33" at bounding box center [260, 569] width 87 height 23
click at [276, 565] on input "06:33" at bounding box center [260, 569] width 87 height 23
select select
radio input "true"
select select
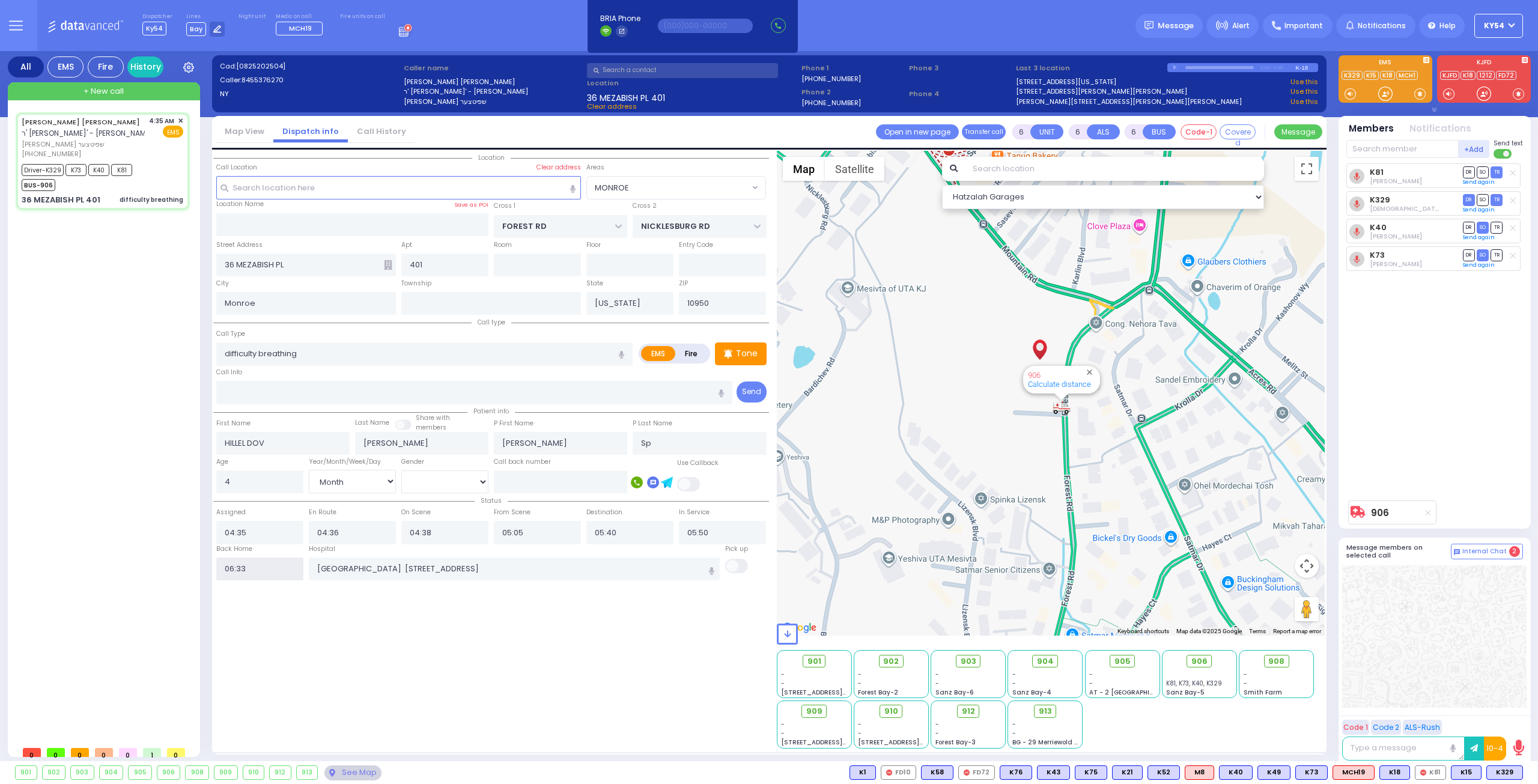
select select
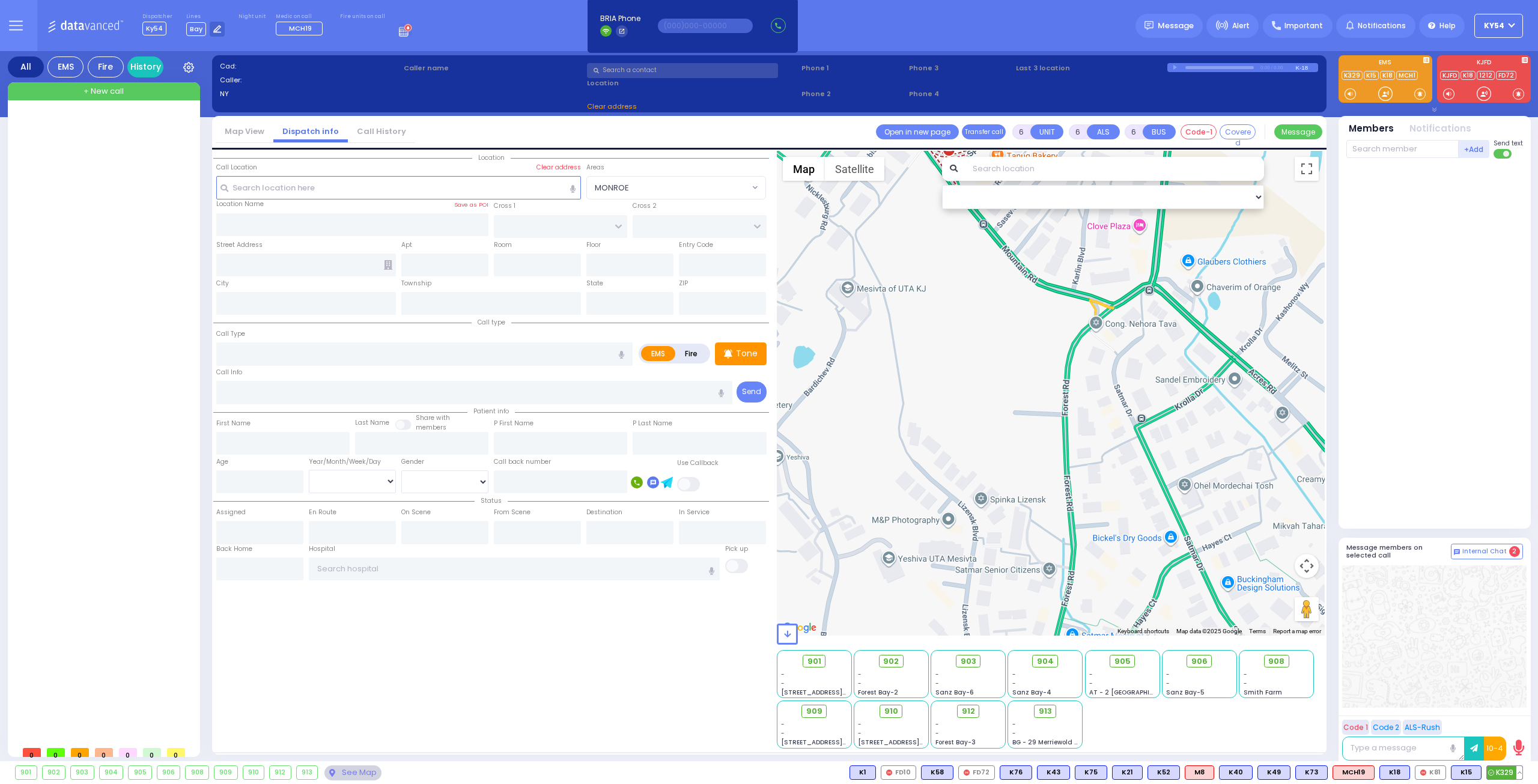
click at [1521, 773] on button at bounding box center [1520, 772] width 6 height 14
click at [1510, 717] on icon at bounding box center [1511, 718] width 13 height 13
click at [110, 456] on div at bounding box center [104, 426] width 179 height 628
click at [98, 371] on div at bounding box center [104, 426] width 179 height 628
click at [105, 254] on div at bounding box center [104, 426] width 179 height 628
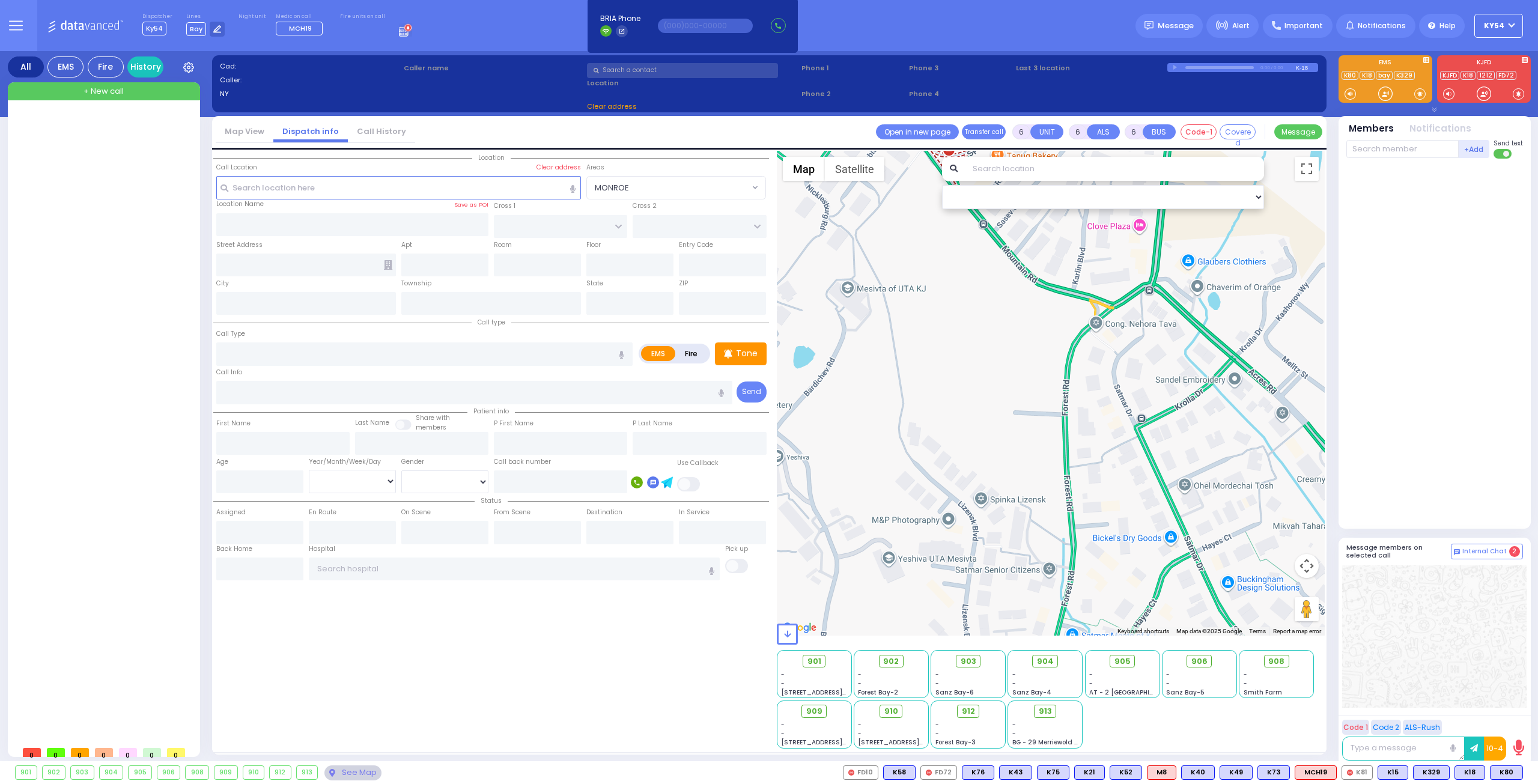
drag, startPoint x: 100, startPoint y: 304, endPoint x: 109, endPoint y: 299, distance: 10.3
click at [100, 304] on div at bounding box center [104, 426] width 179 height 628
click at [125, 316] on div at bounding box center [104, 426] width 179 height 628
click at [399, 33] on icon at bounding box center [406, 30] width 14 height 14
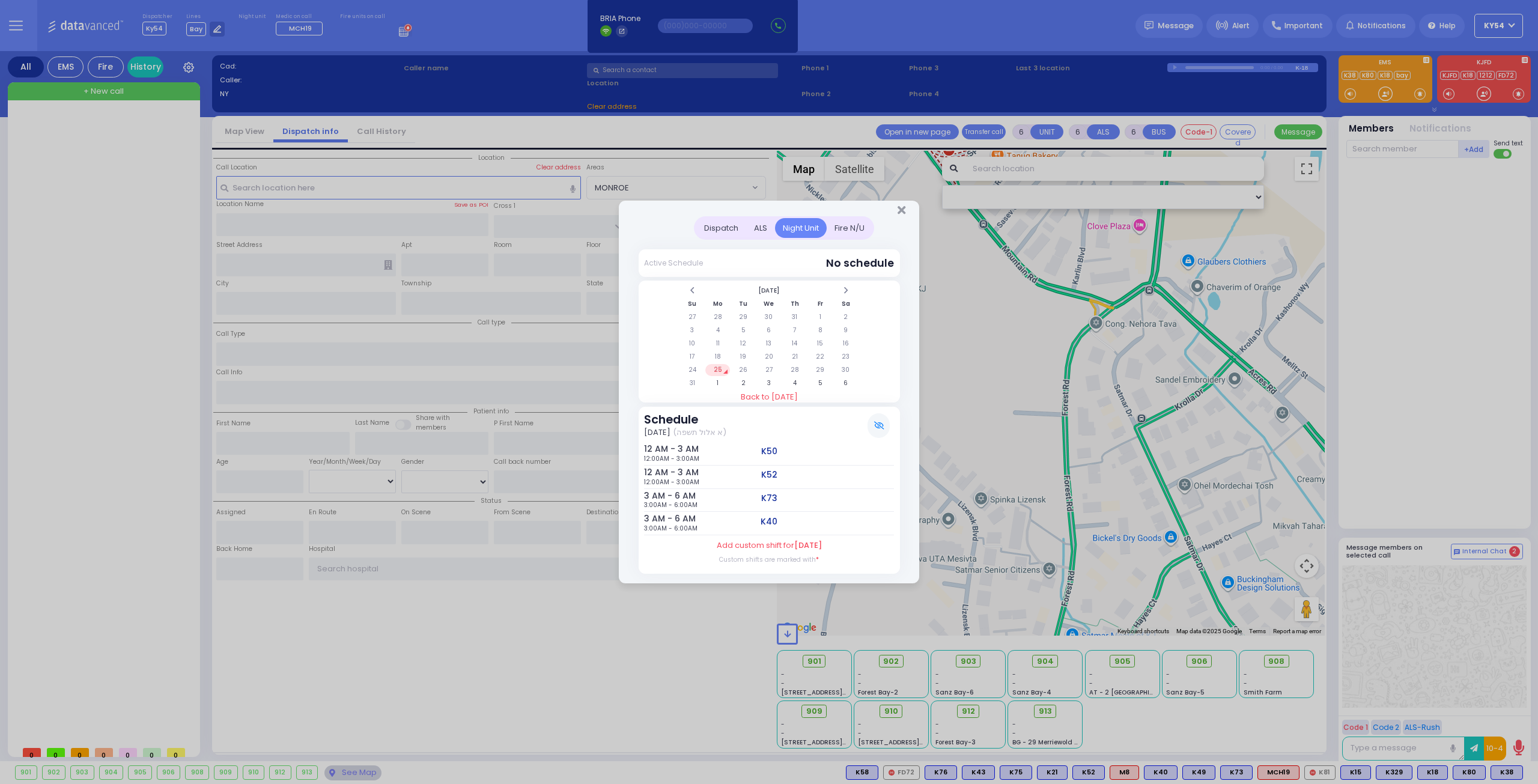
click at [713, 228] on div "Dispatch" at bounding box center [722, 228] width 50 height 20
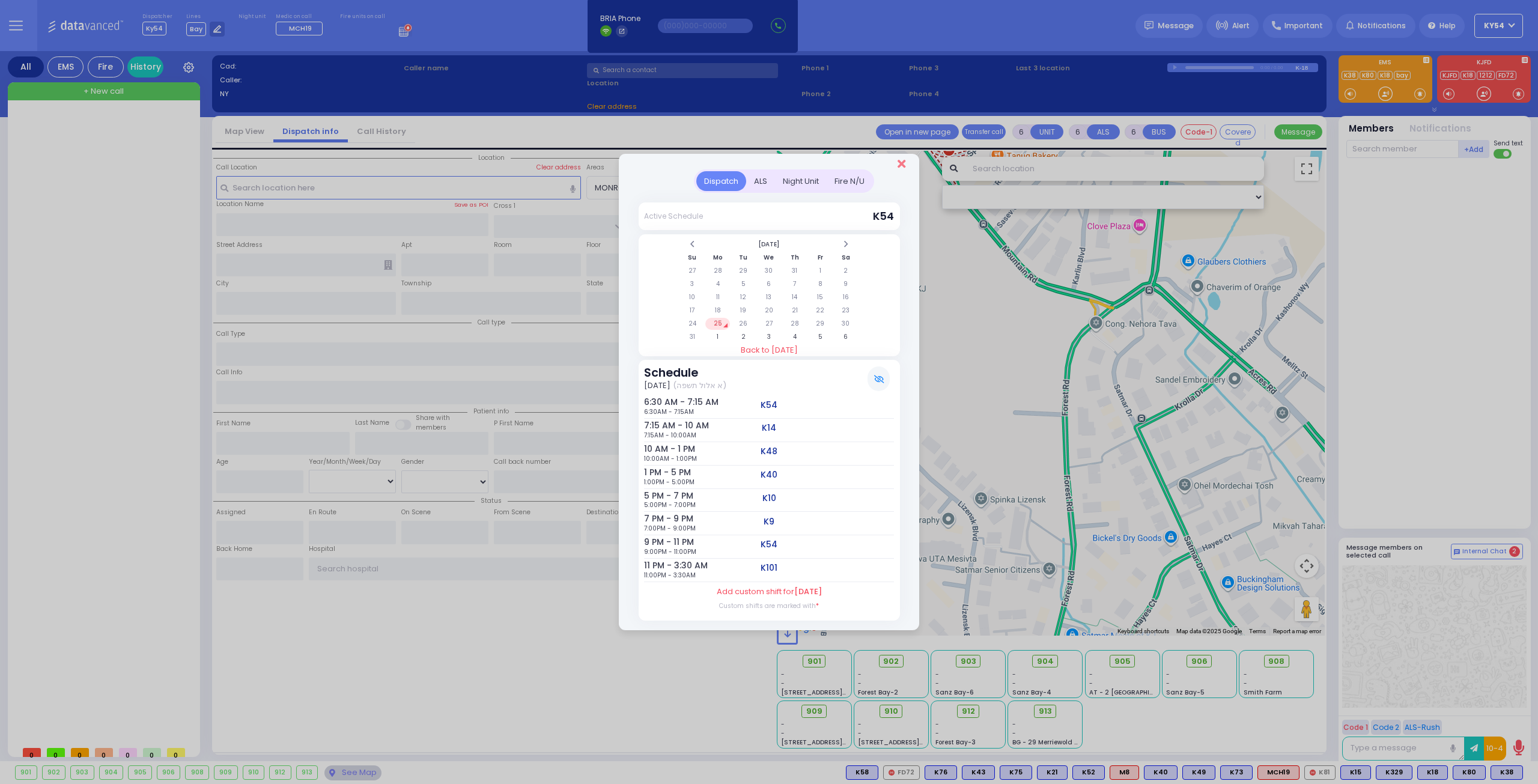
click at [902, 166] on icon "Close" at bounding box center [901, 164] width 8 height 12
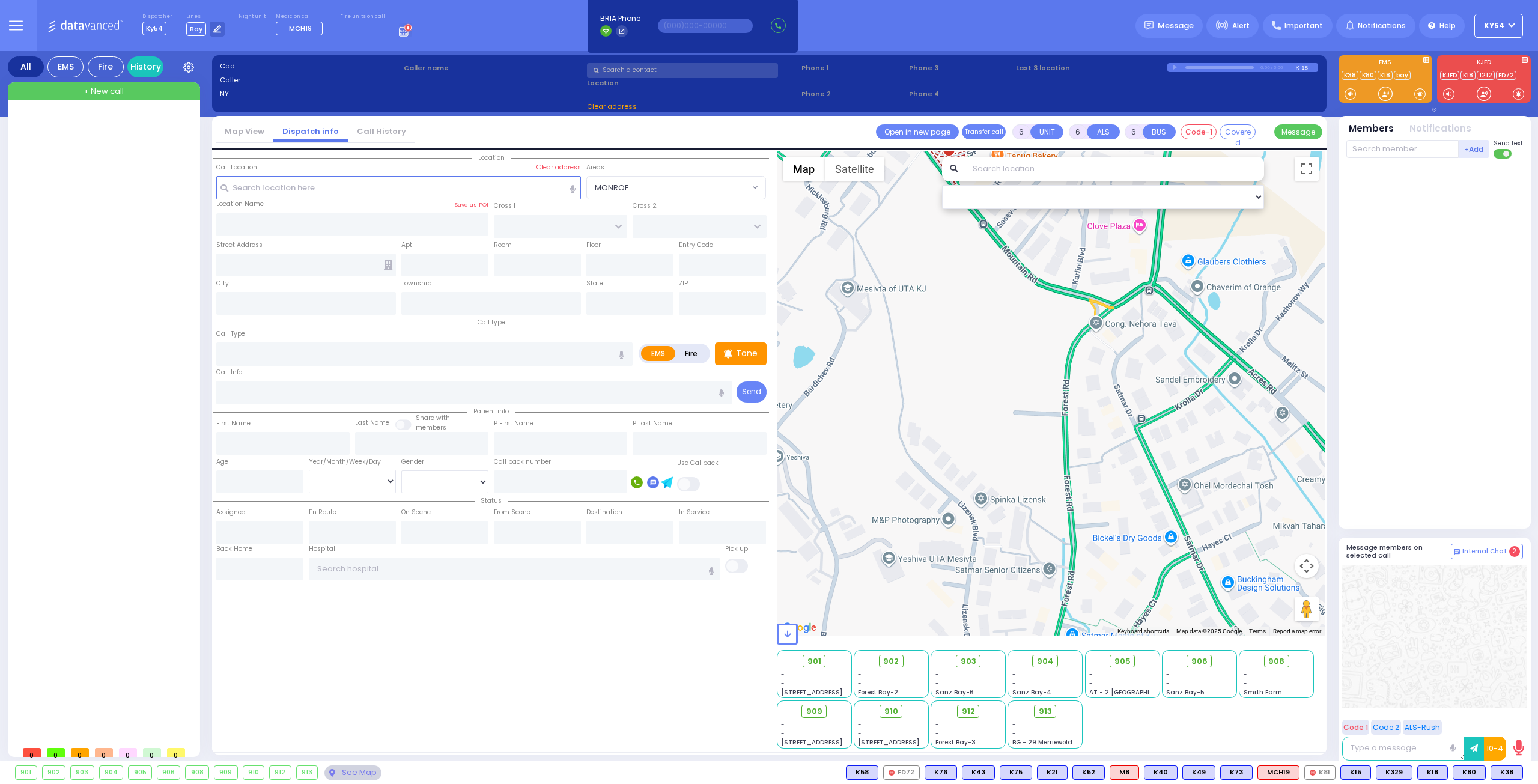
click at [89, 279] on div at bounding box center [104, 426] width 179 height 628
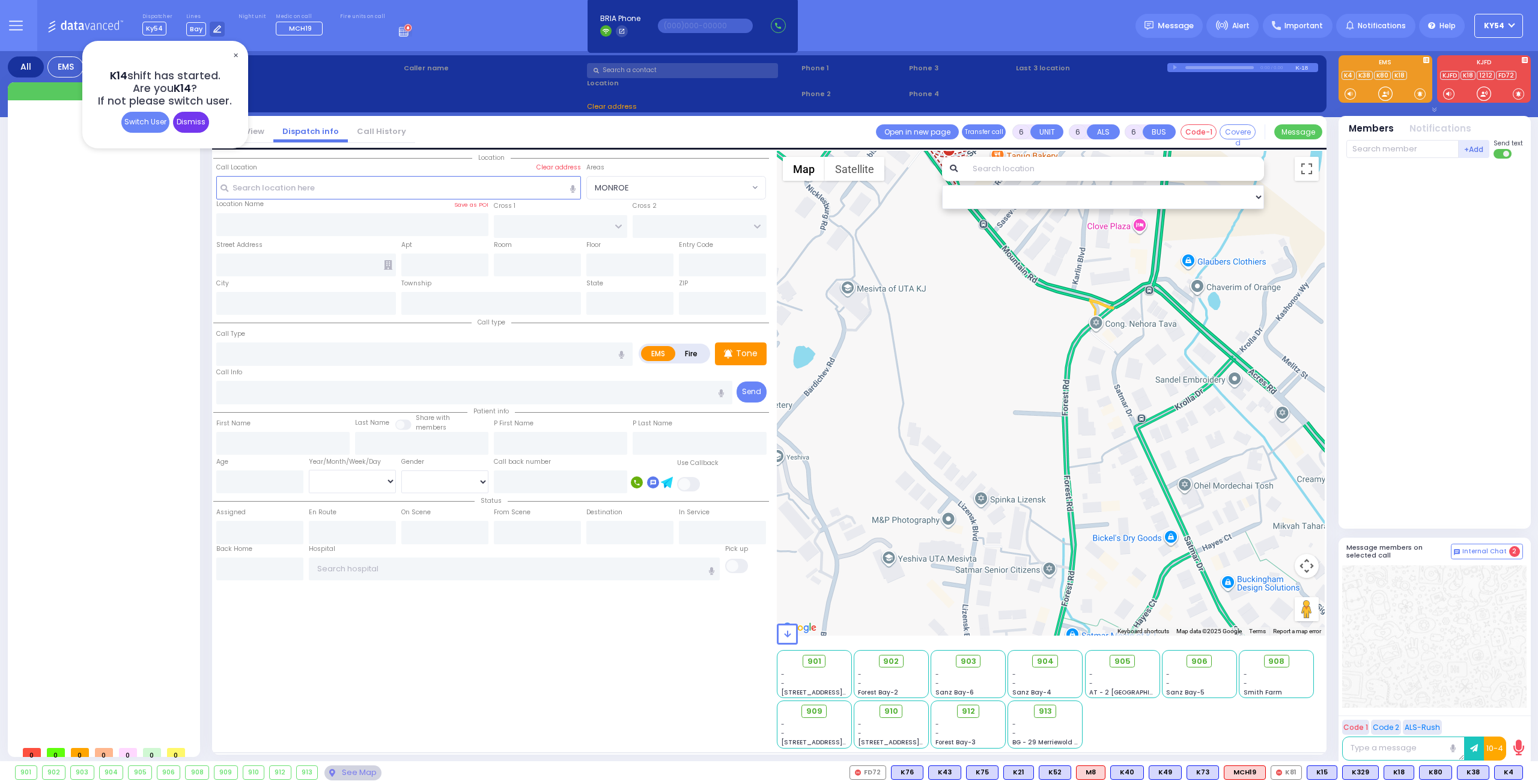
click at [191, 121] on div "Dismiss" at bounding box center [190, 123] width 36 height 21
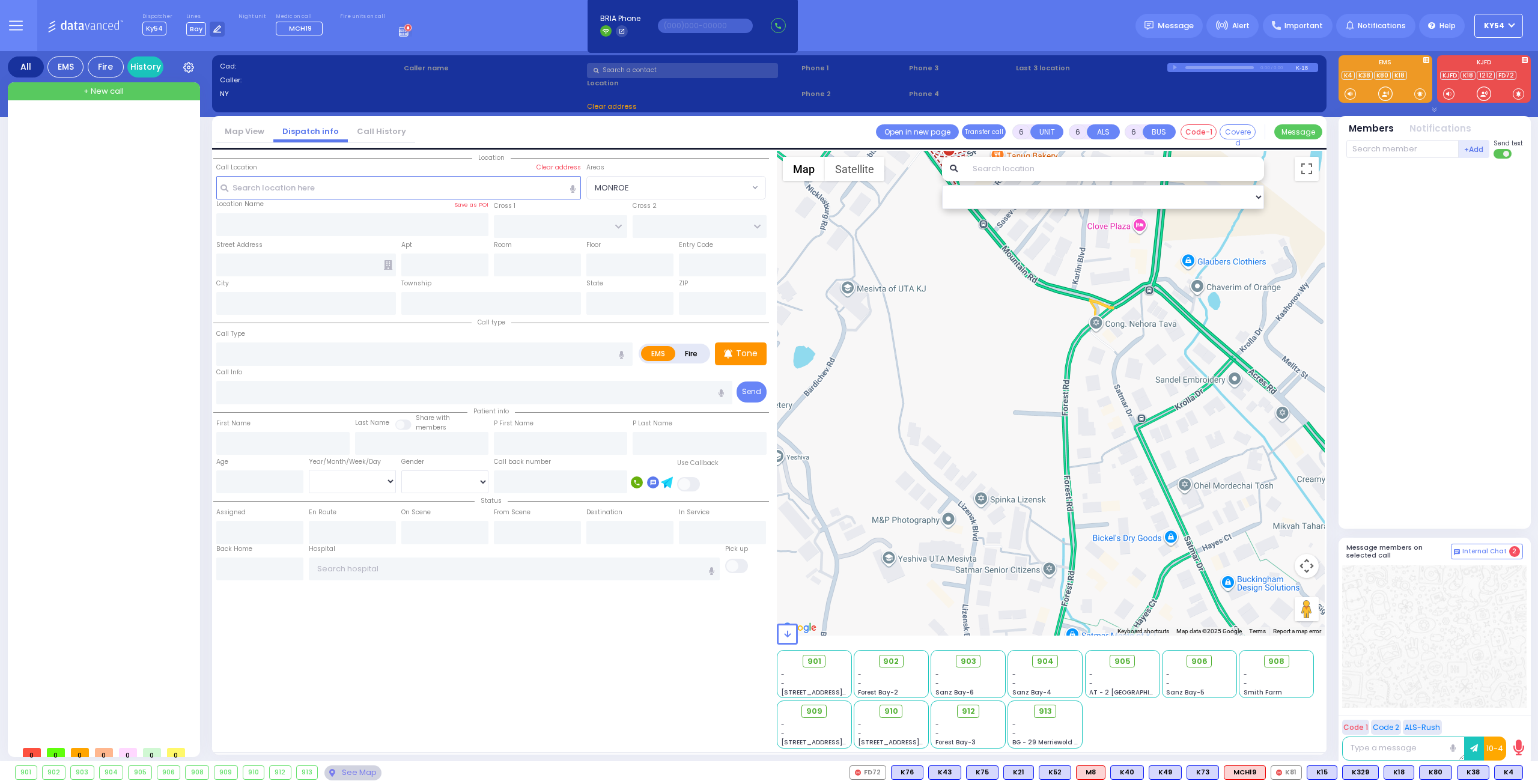
drag, startPoint x: 117, startPoint y: 309, endPoint x: 122, endPoint y: 317, distance: 9.4
click at [117, 306] on div at bounding box center [104, 426] width 179 height 628
